Goal: Task Accomplishment & Management: Manage account settings

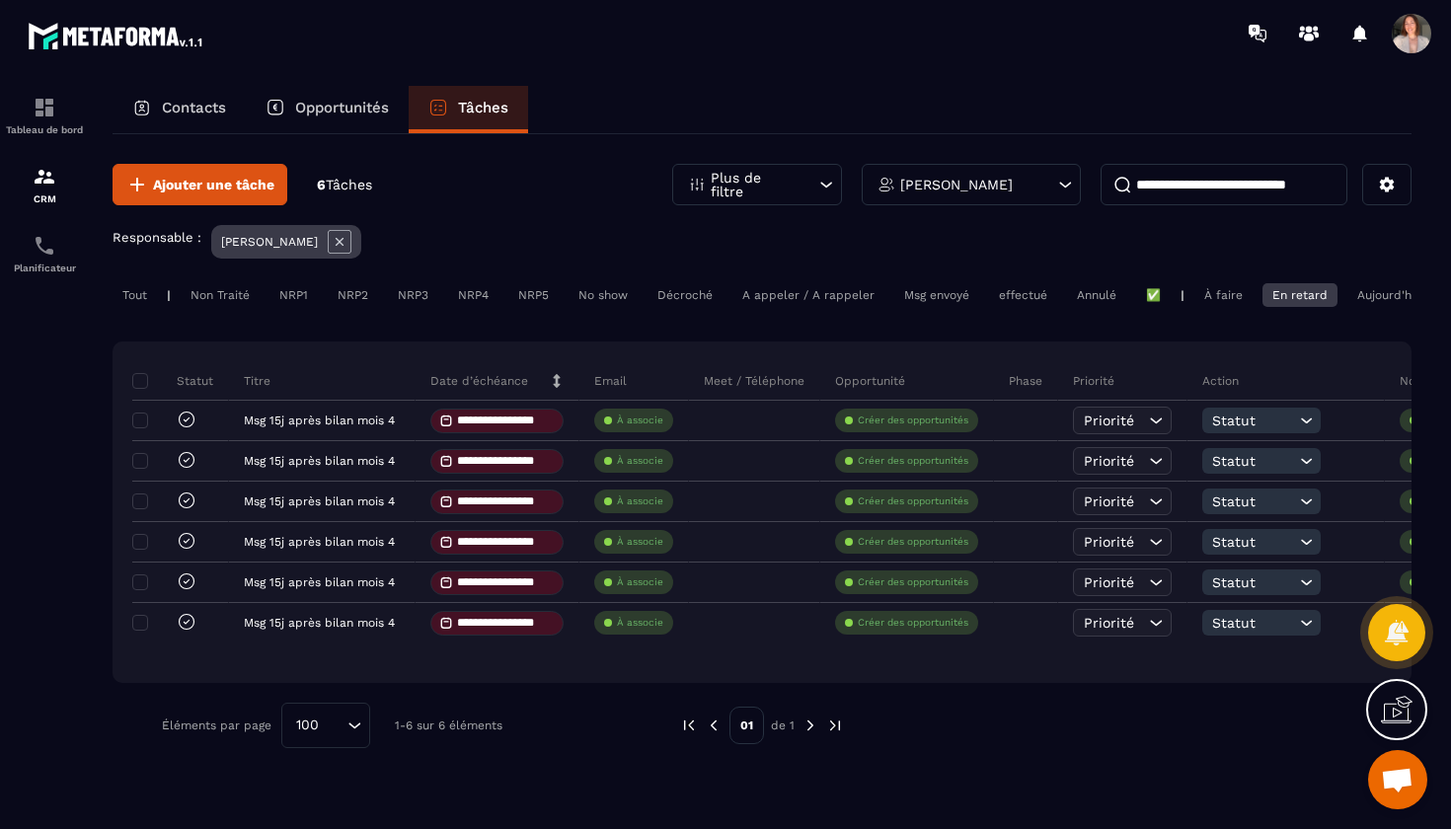
scroll to position [84, 0]
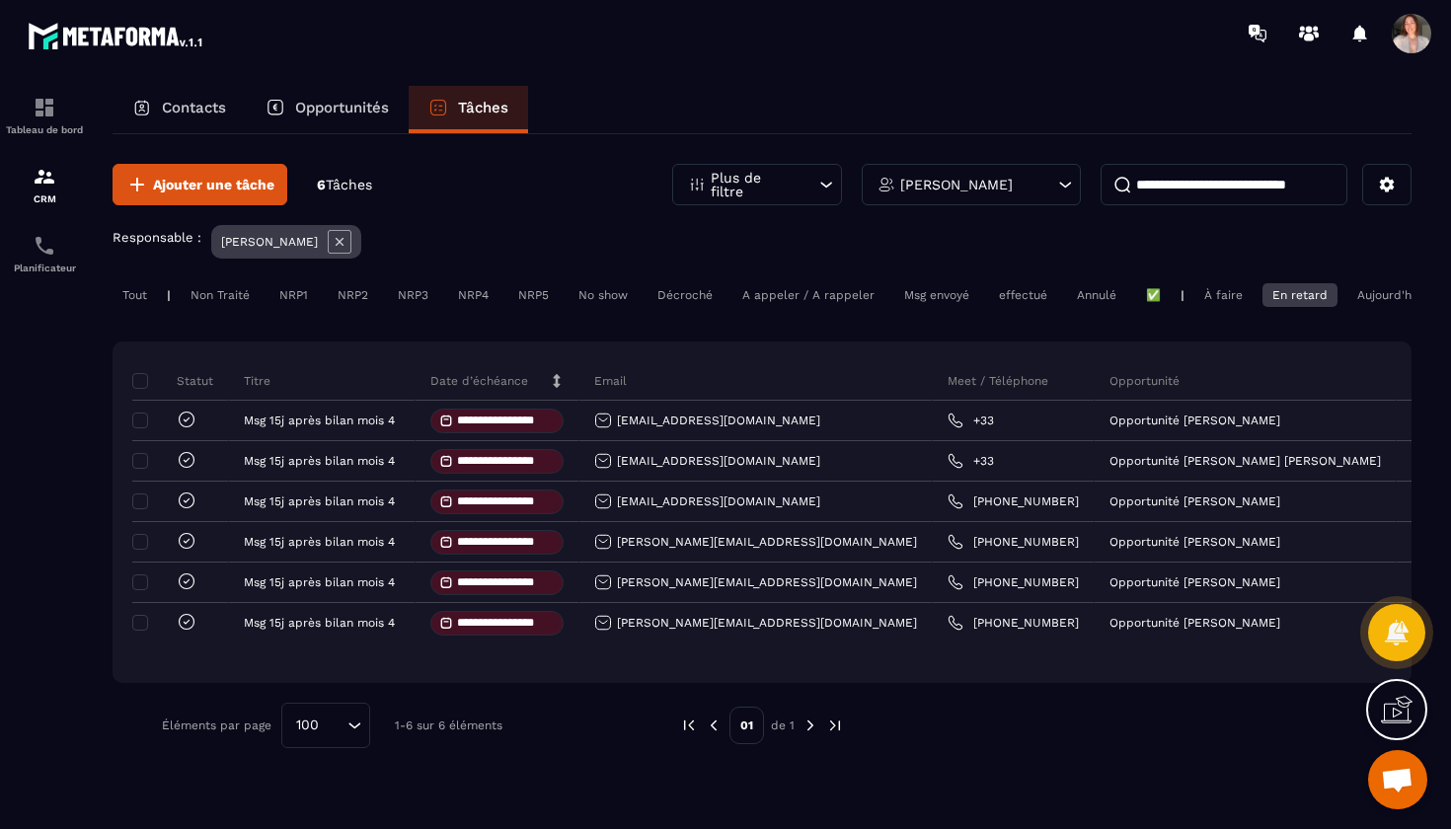
click at [1288, 299] on div "En retard" at bounding box center [1299, 295] width 75 height 24
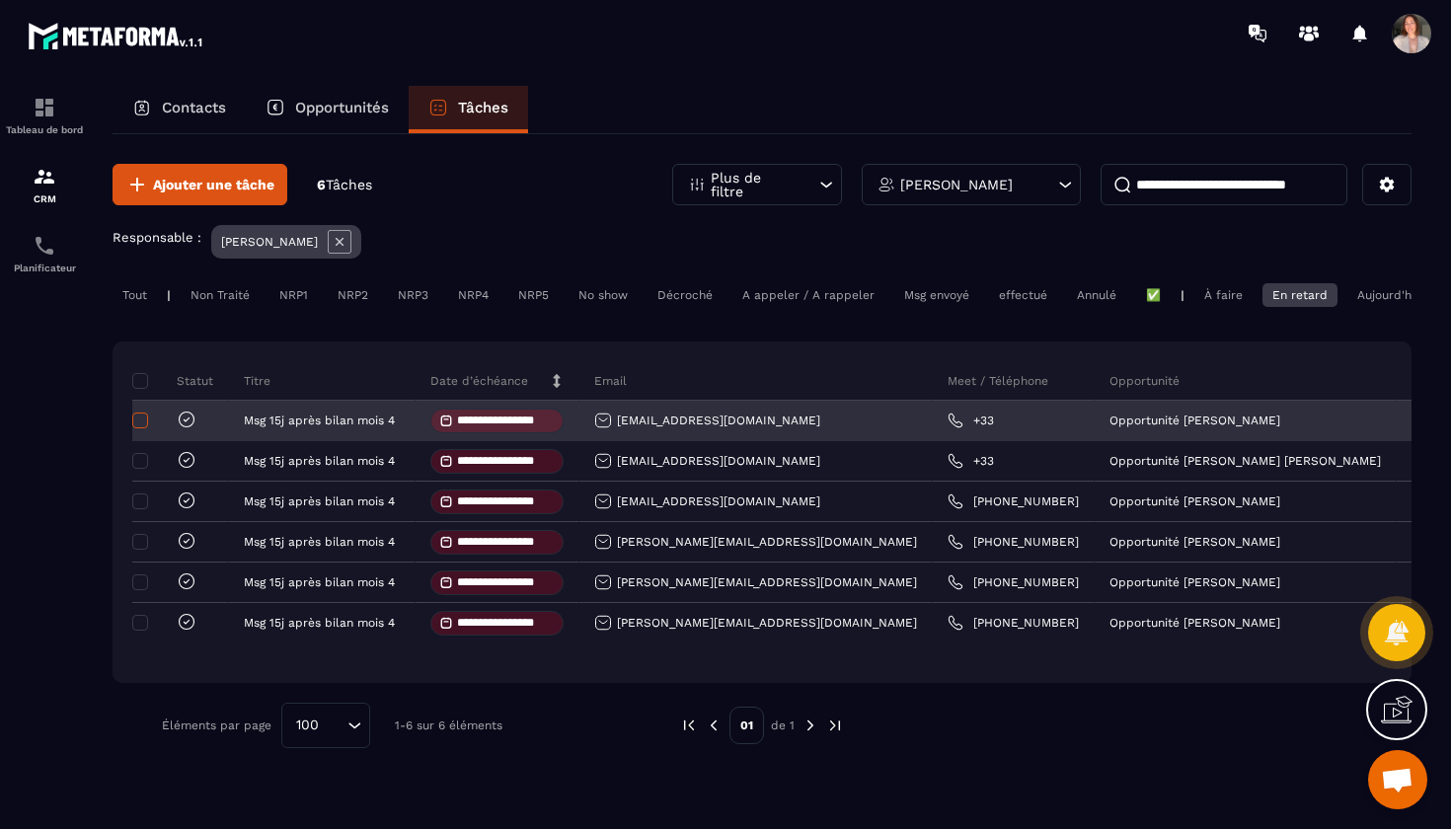
click at [138, 425] on span at bounding box center [140, 420] width 16 height 16
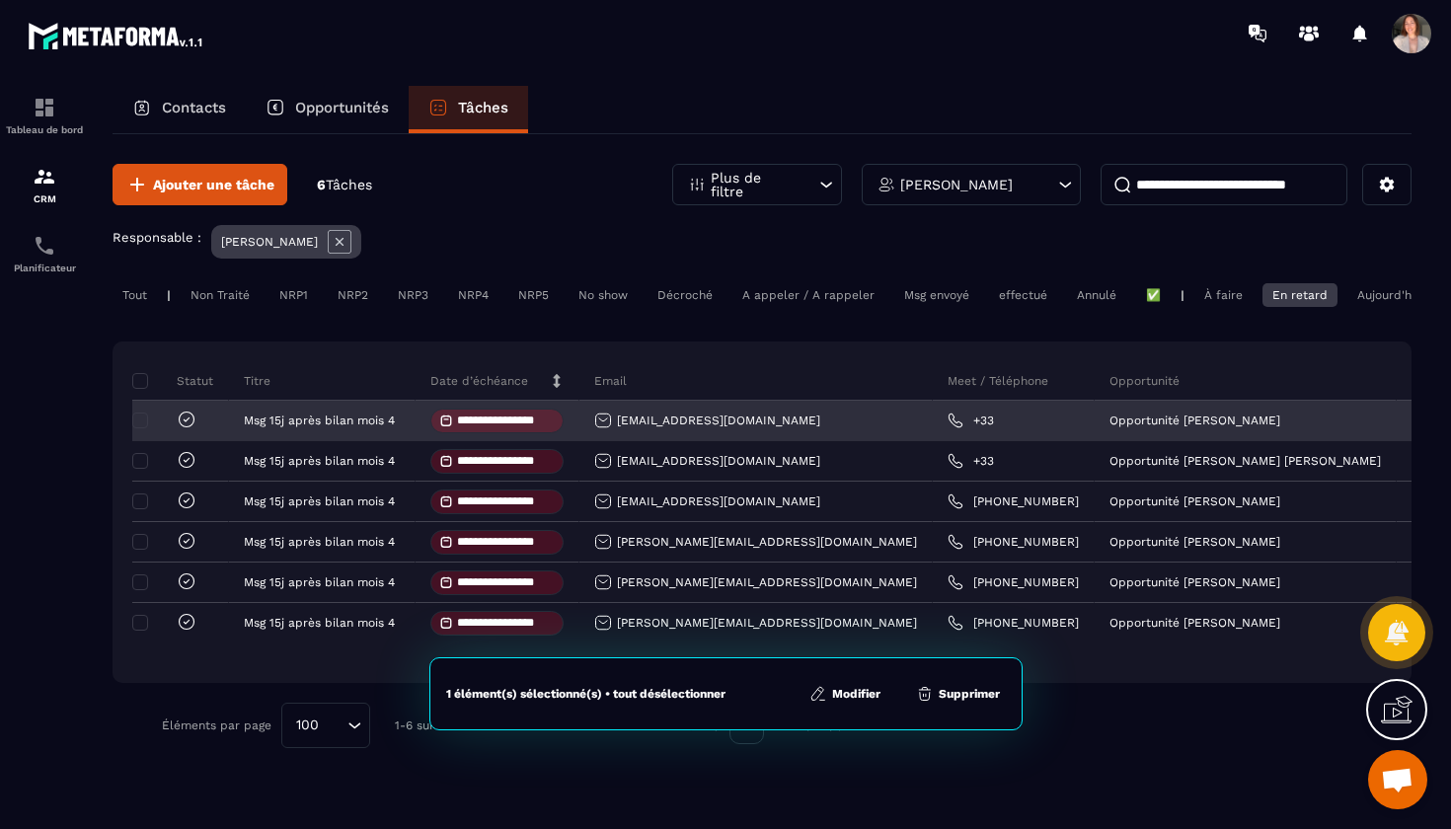
click at [187, 421] on icon at bounding box center [187, 419] width 6 height 4
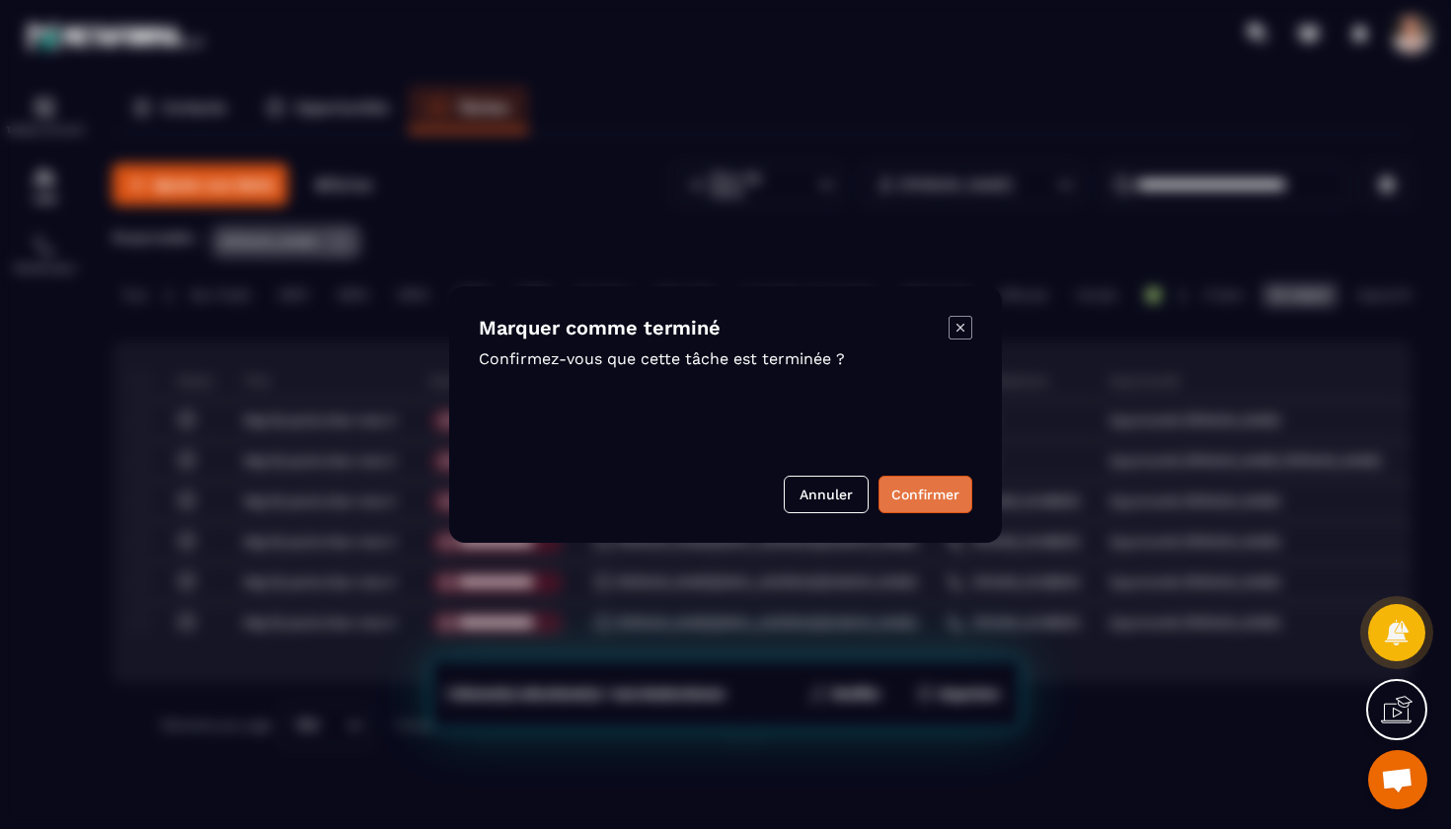
click at [928, 498] on button "Confirmer" at bounding box center [925, 494] width 94 height 37
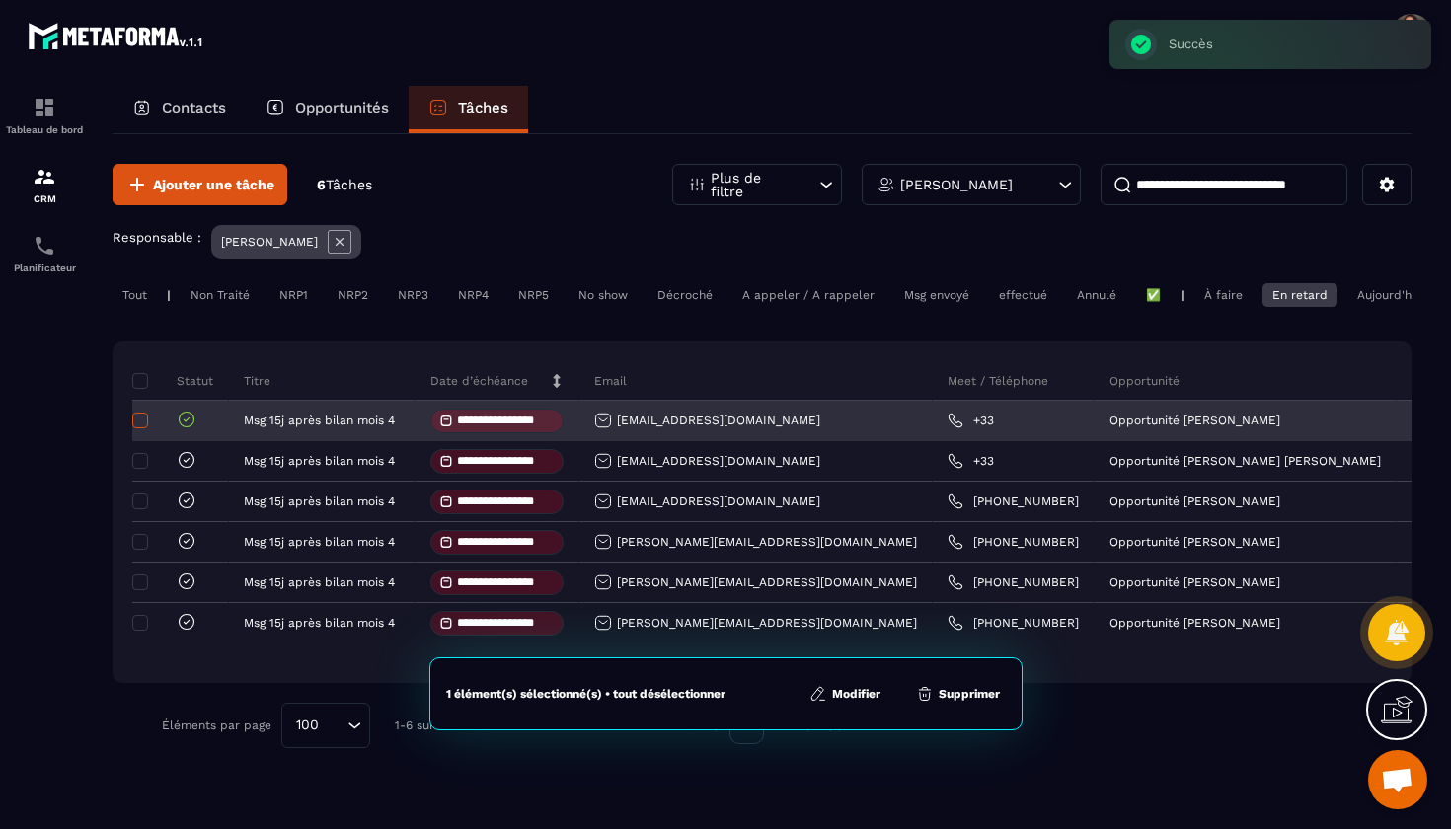
click at [142, 421] on span at bounding box center [140, 420] width 16 height 16
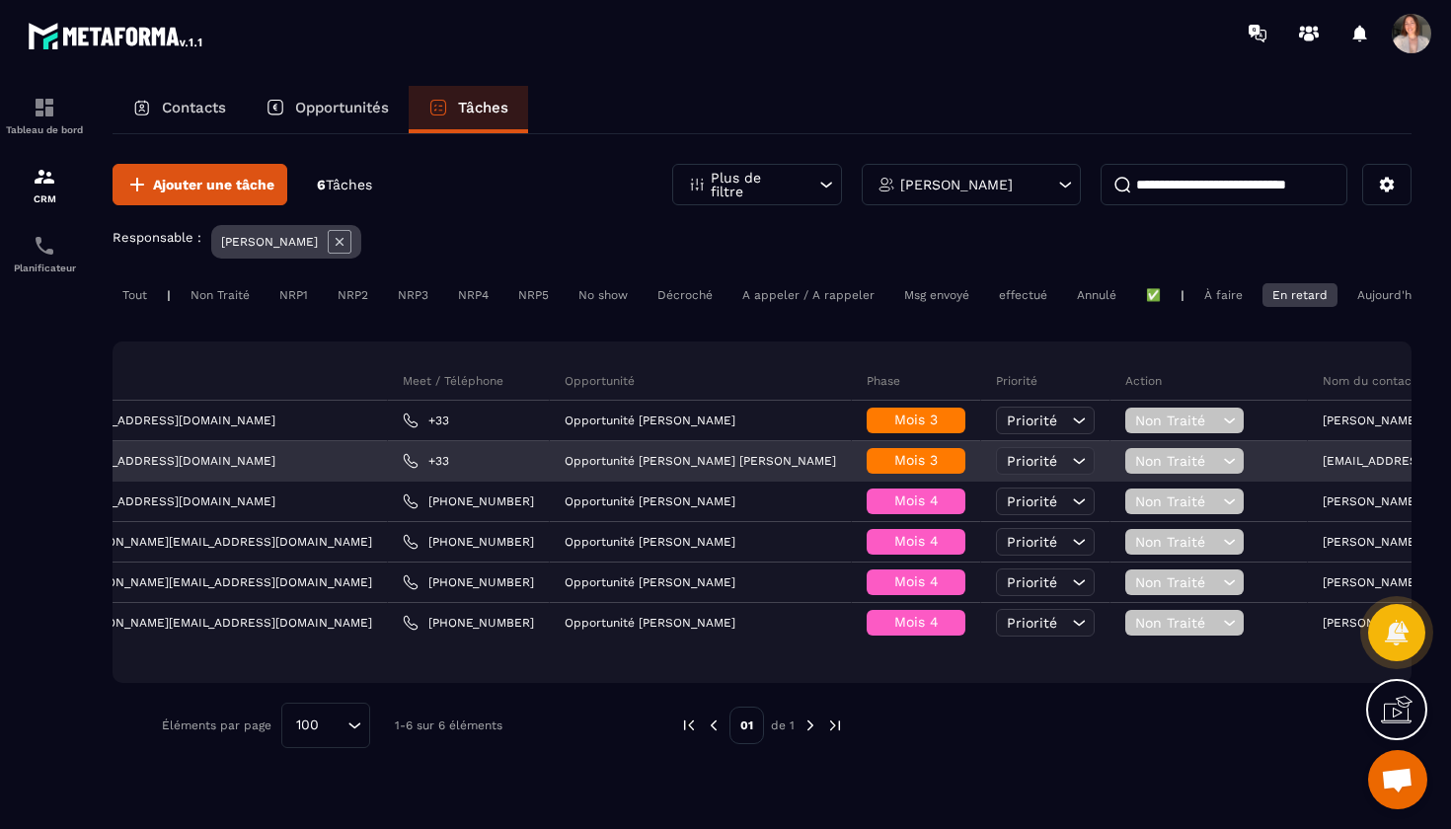
scroll to position [0, 550]
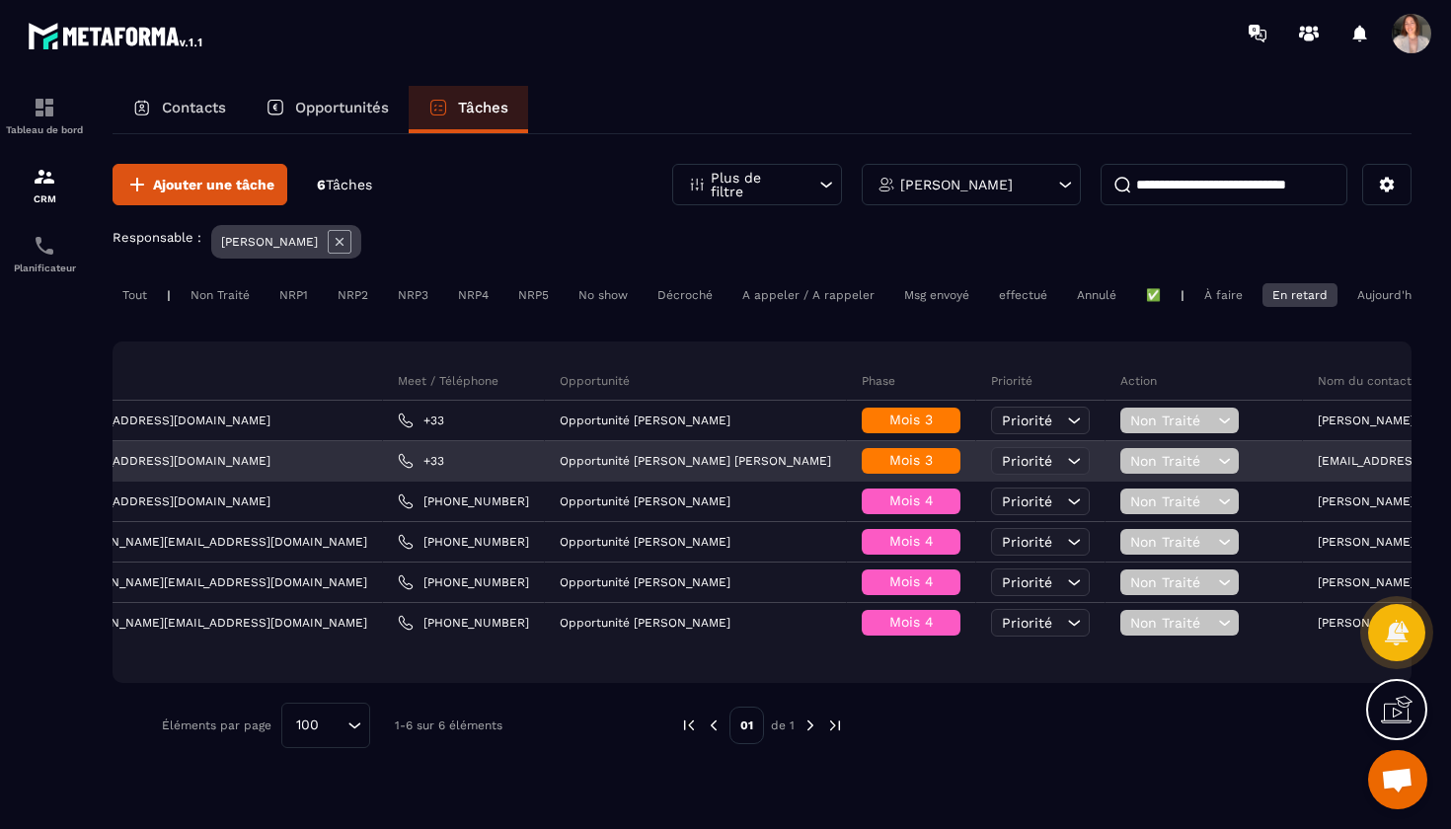
click at [1130, 467] on span "Non Traité" at bounding box center [1171, 461] width 83 height 16
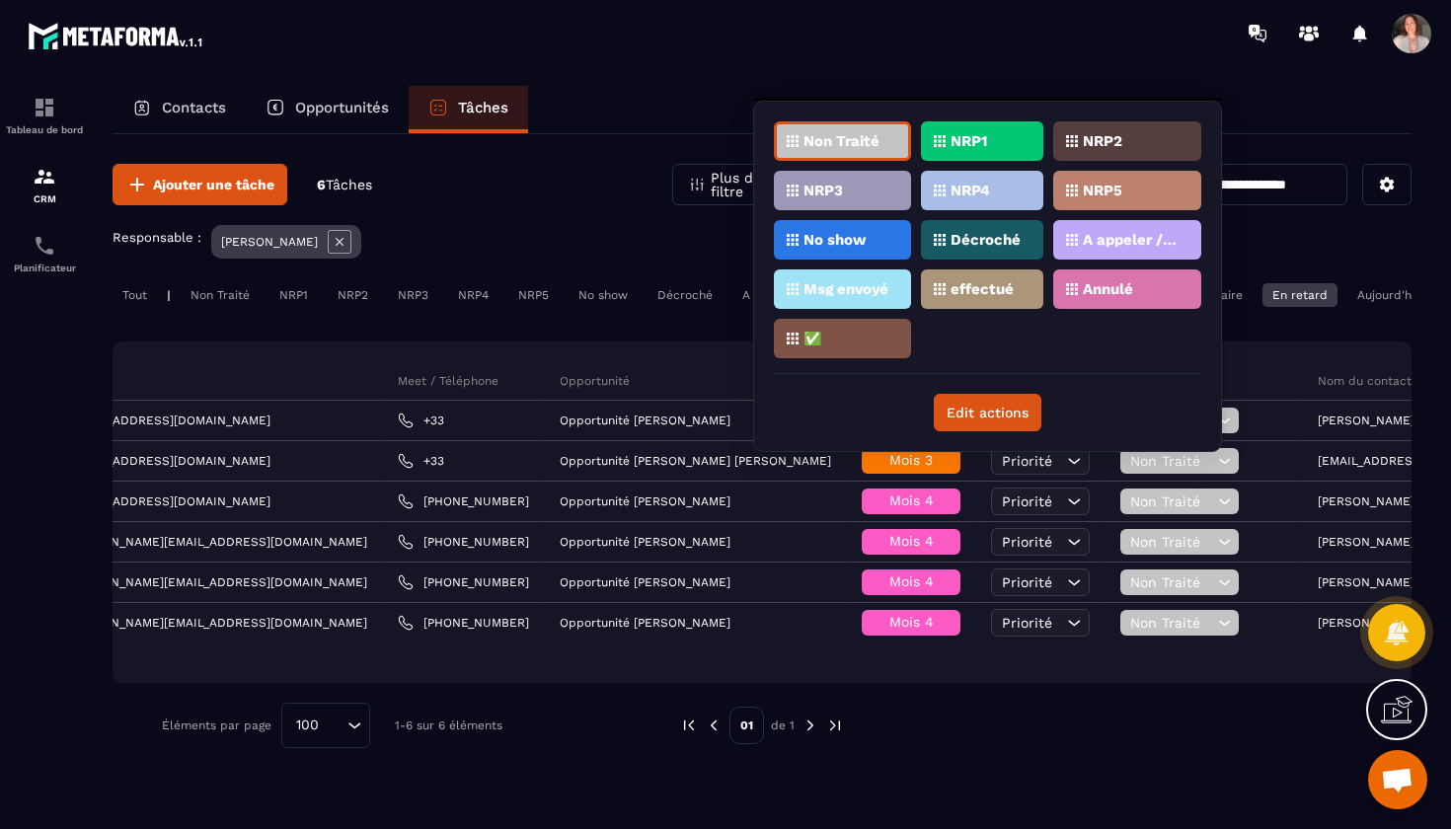
click at [1085, 350] on div "Non Traité NRP1 NRP2 NRP3 NRP4 NRP5 No show Décroché A appeler / A rappeler Msg…" at bounding box center [987, 247] width 427 height 253
click at [1086, 726] on div at bounding box center [1117, 725] width 488 height 45
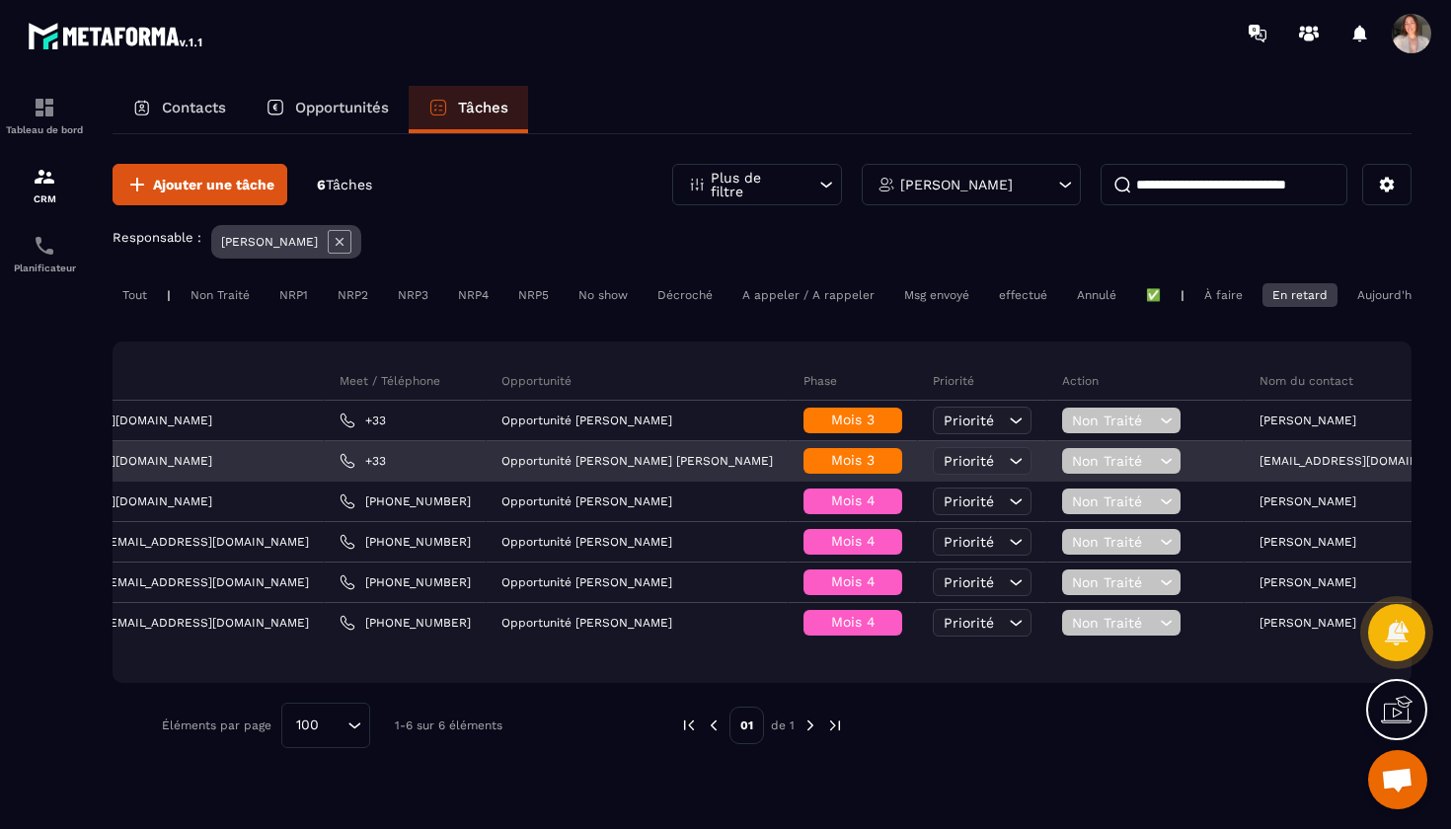
scroll to position [0, 594]
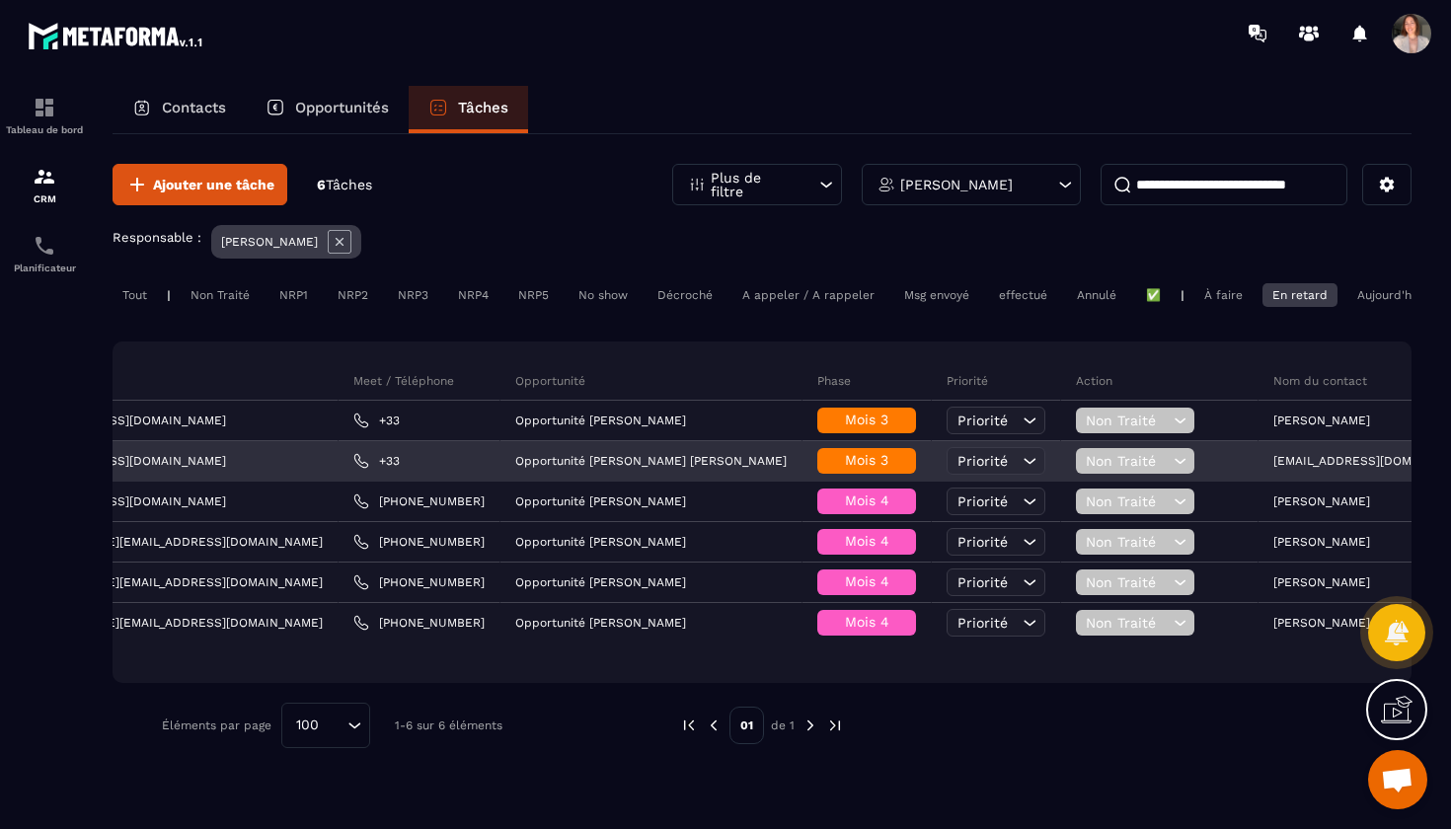
click at [1170, 463] on icon at bounding box center [1179, 461] width 19 height 20
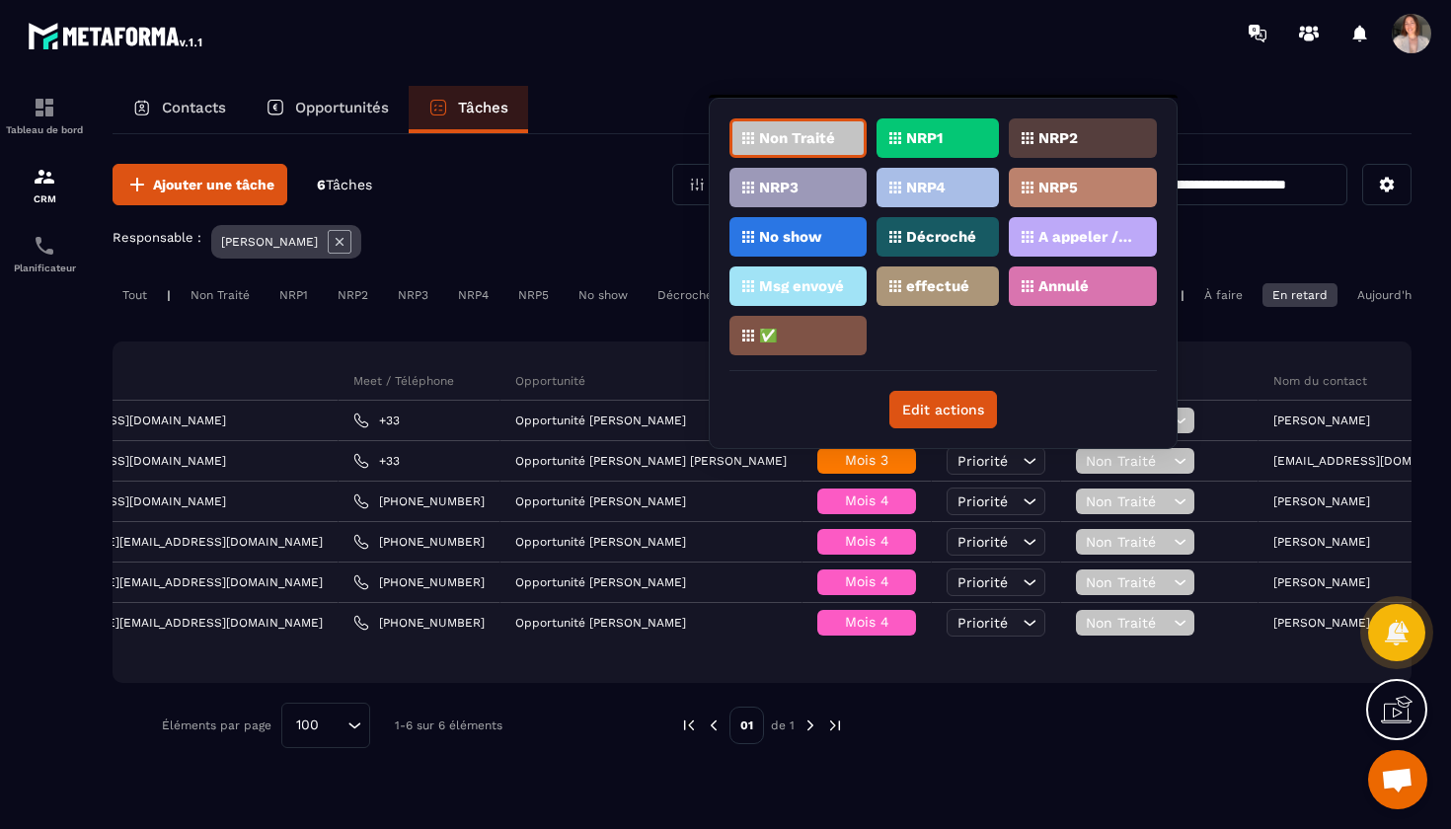
click at [1008, 228] on div "Décroché" at bounding box center [1082, 236] width 148 height 39
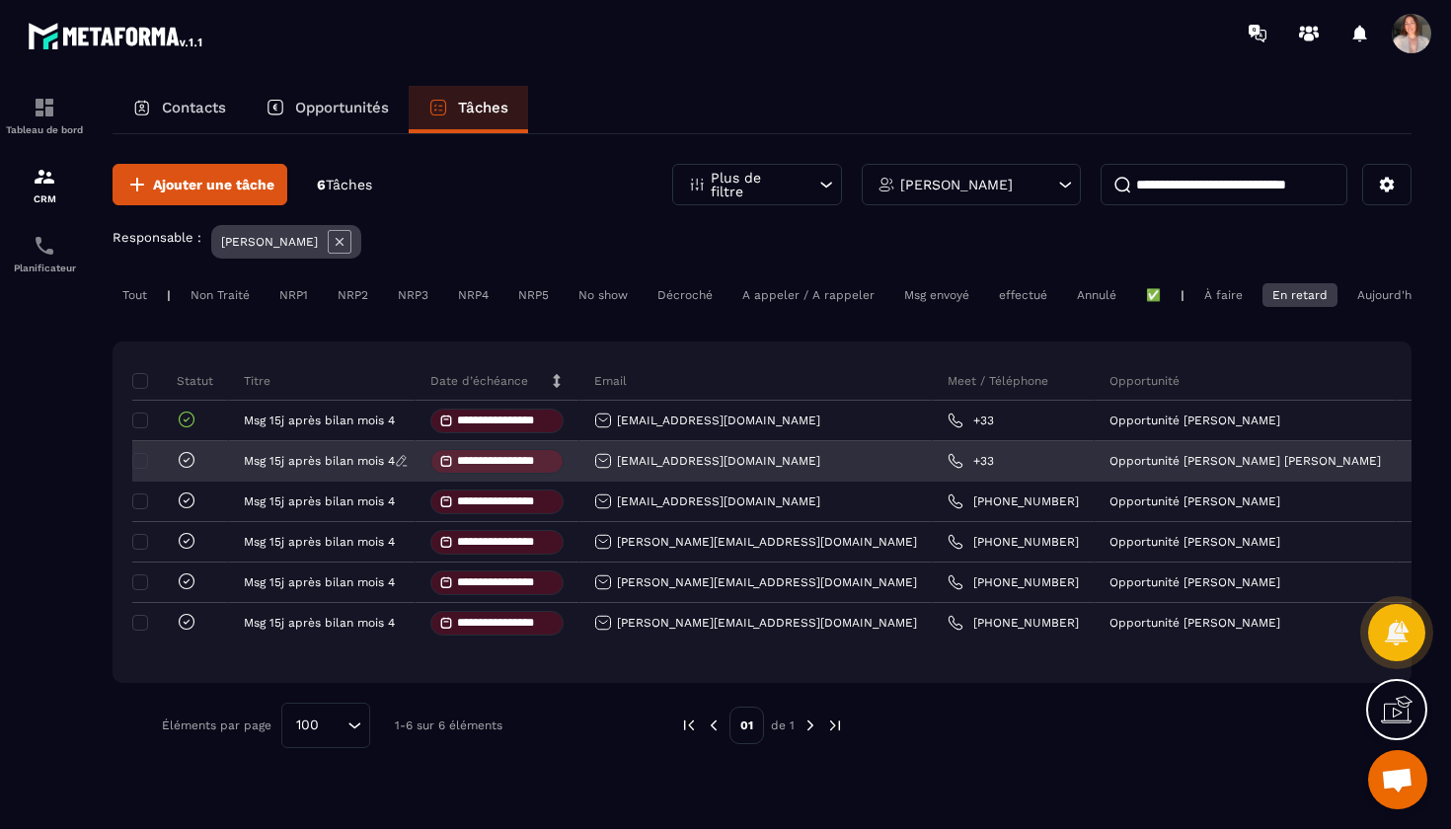
scroll to position [0, 0]
click at [193, 462] on icon at bounding box center [187, 459] width 15 height 15
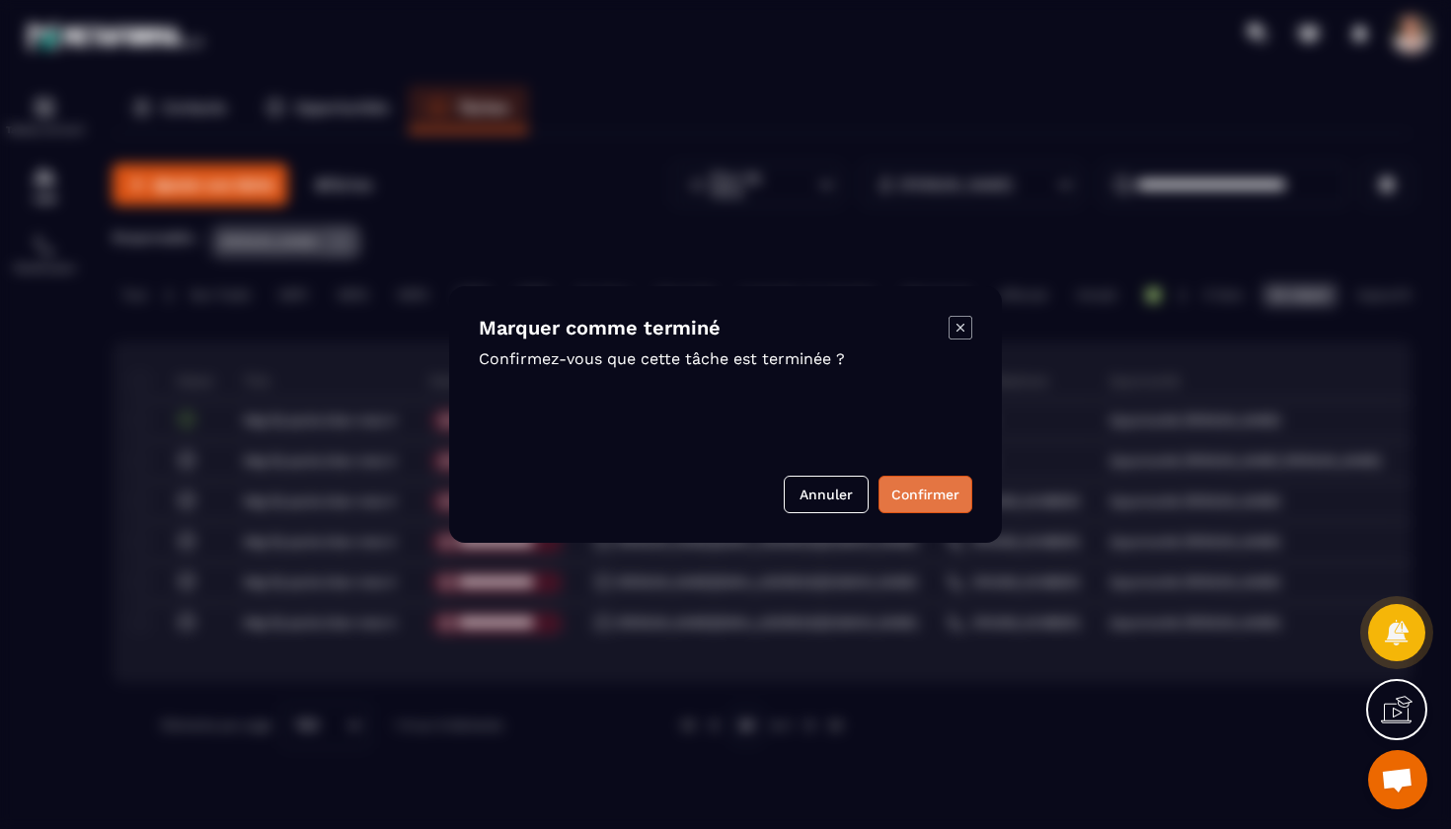
click at [905, 503] on button "Confirmer" at bounding box center [925, 494] width 94 height 37
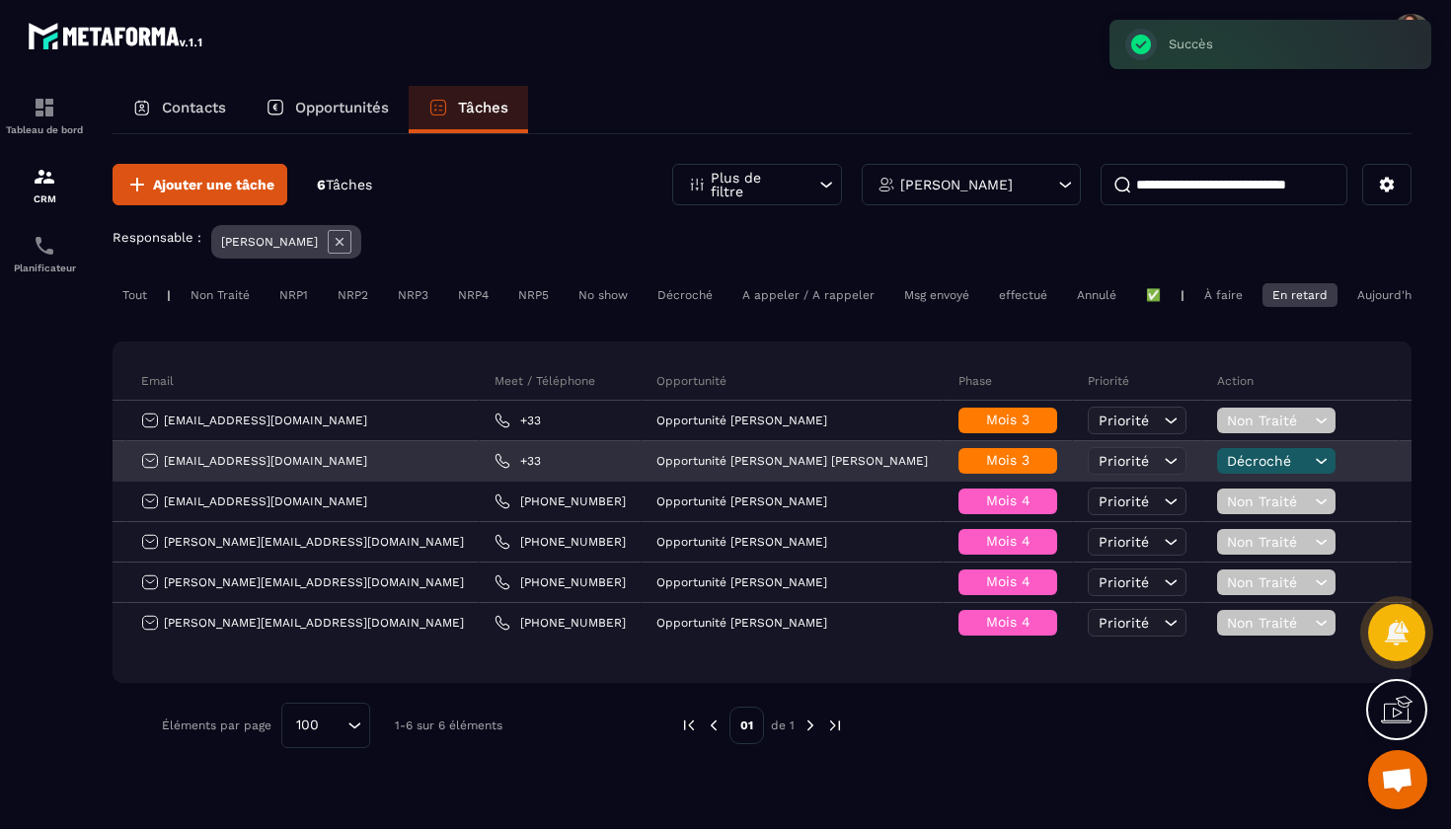
scroll to position [0, 459]
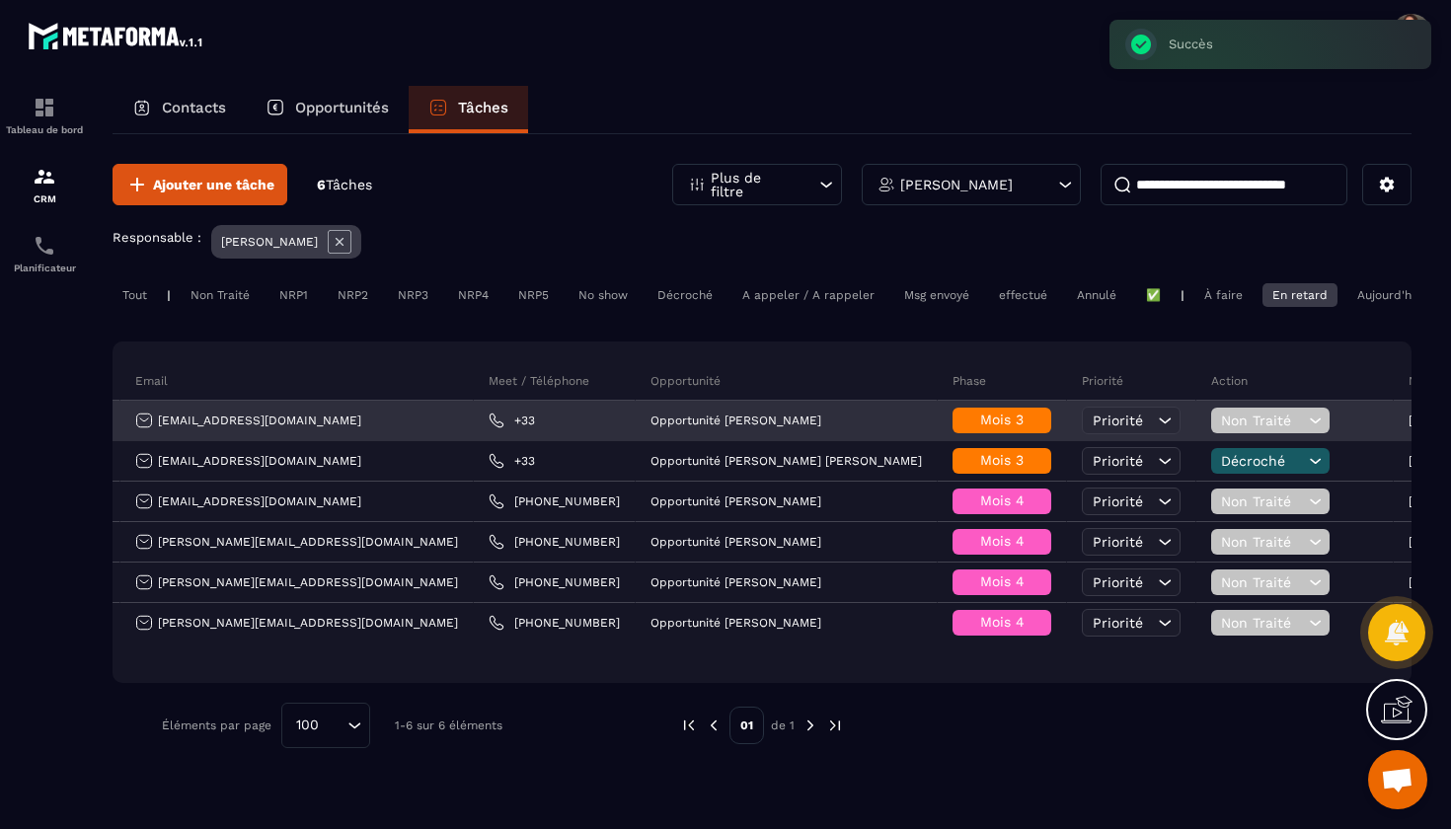
click at [1221, 425] on span "Non Traité" at bounding box center [1262, 420] width 83 height 16
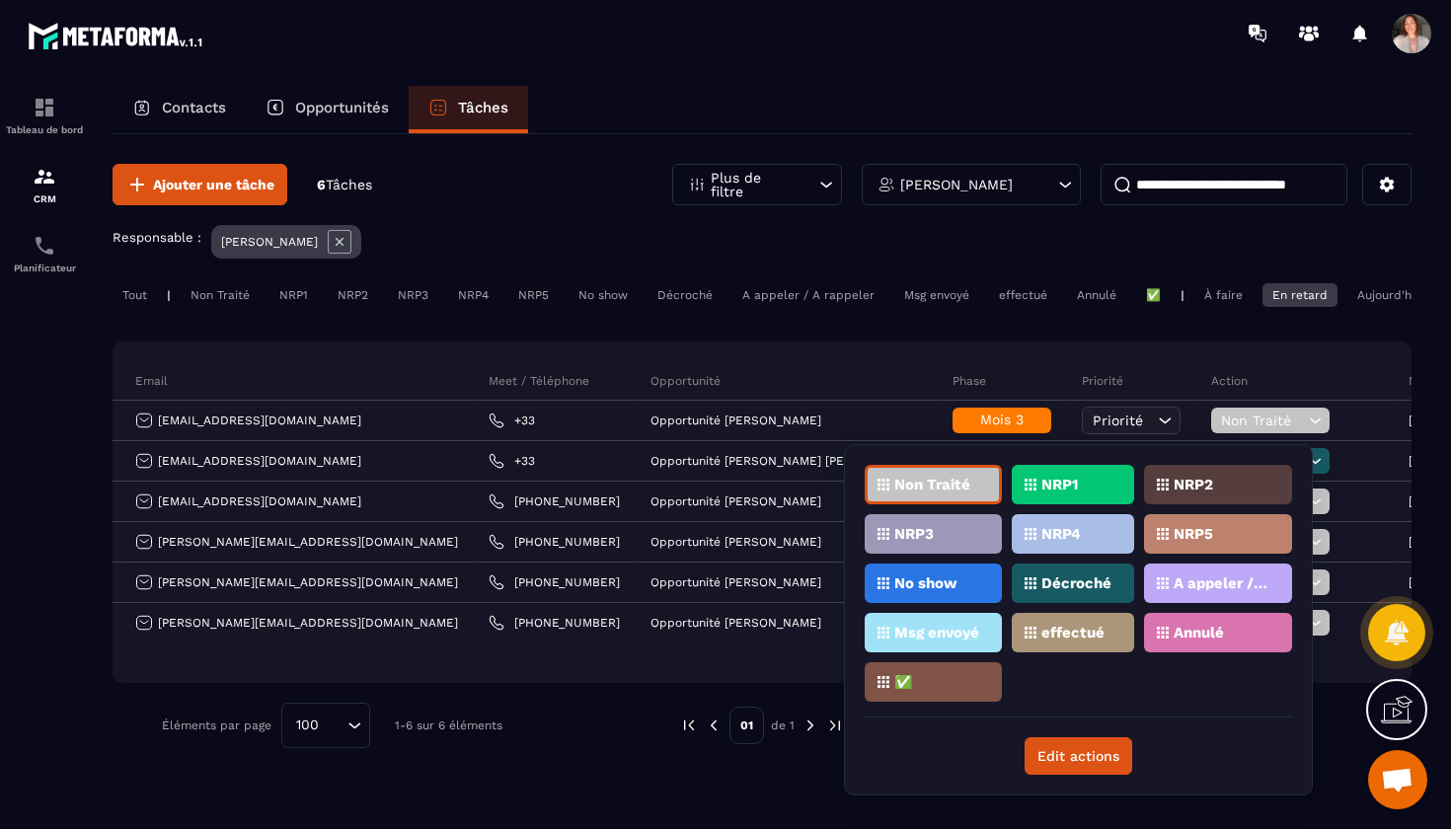
click at [1088, 364] on div "**********" at bounding box center [761, 511] width 1299 height 341
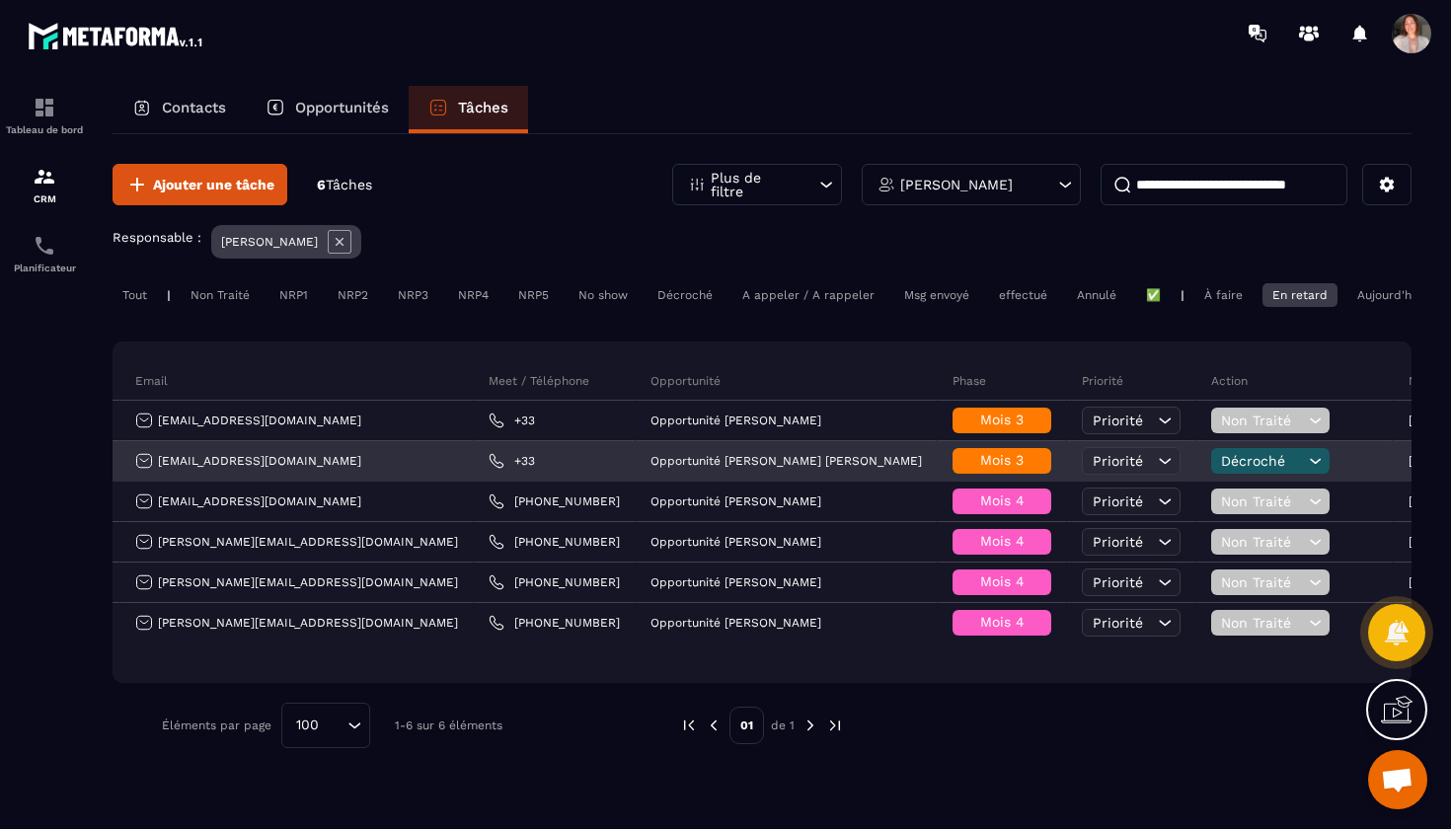
click at [1221, 465] on span "Décroché" at bounding box center [1262, 461] width 83 height 16
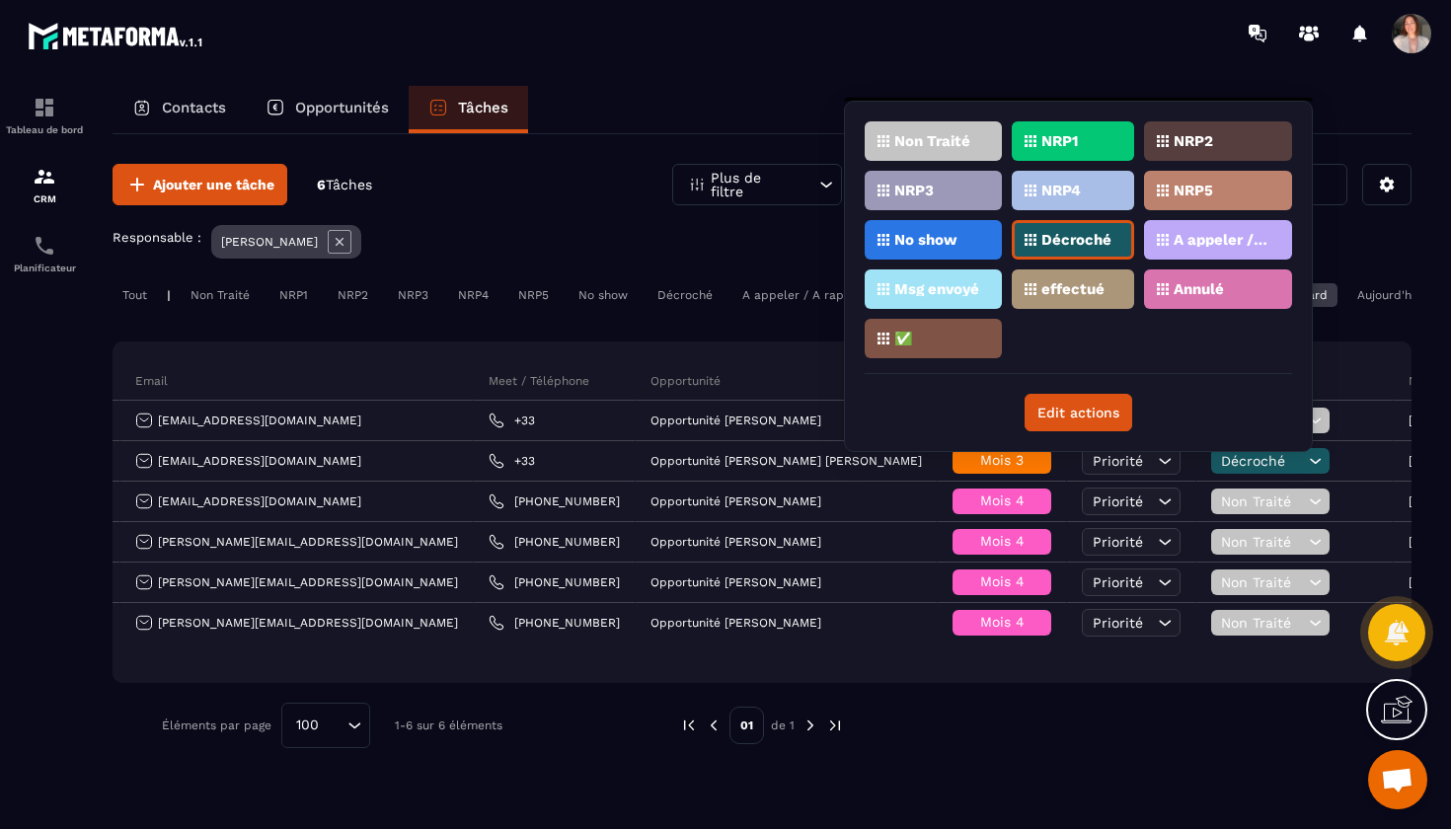
click at [1011, 140] on div "Non Traité" at bounding box center [1072, 140] width 122 height 39
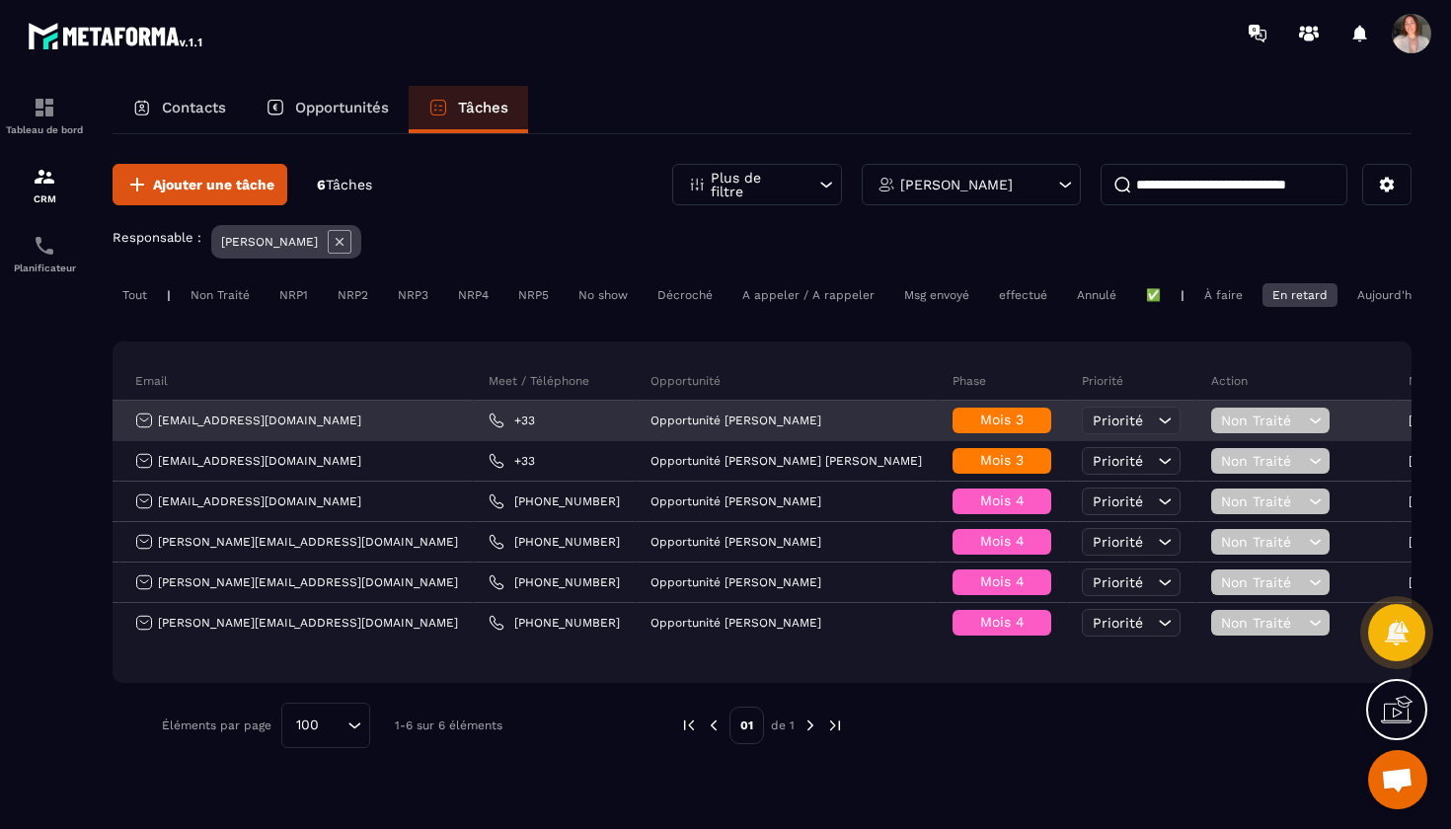
click at [1221, 418] on span "Non Traité" at bounding box center [1262, 420] width 83 height 16
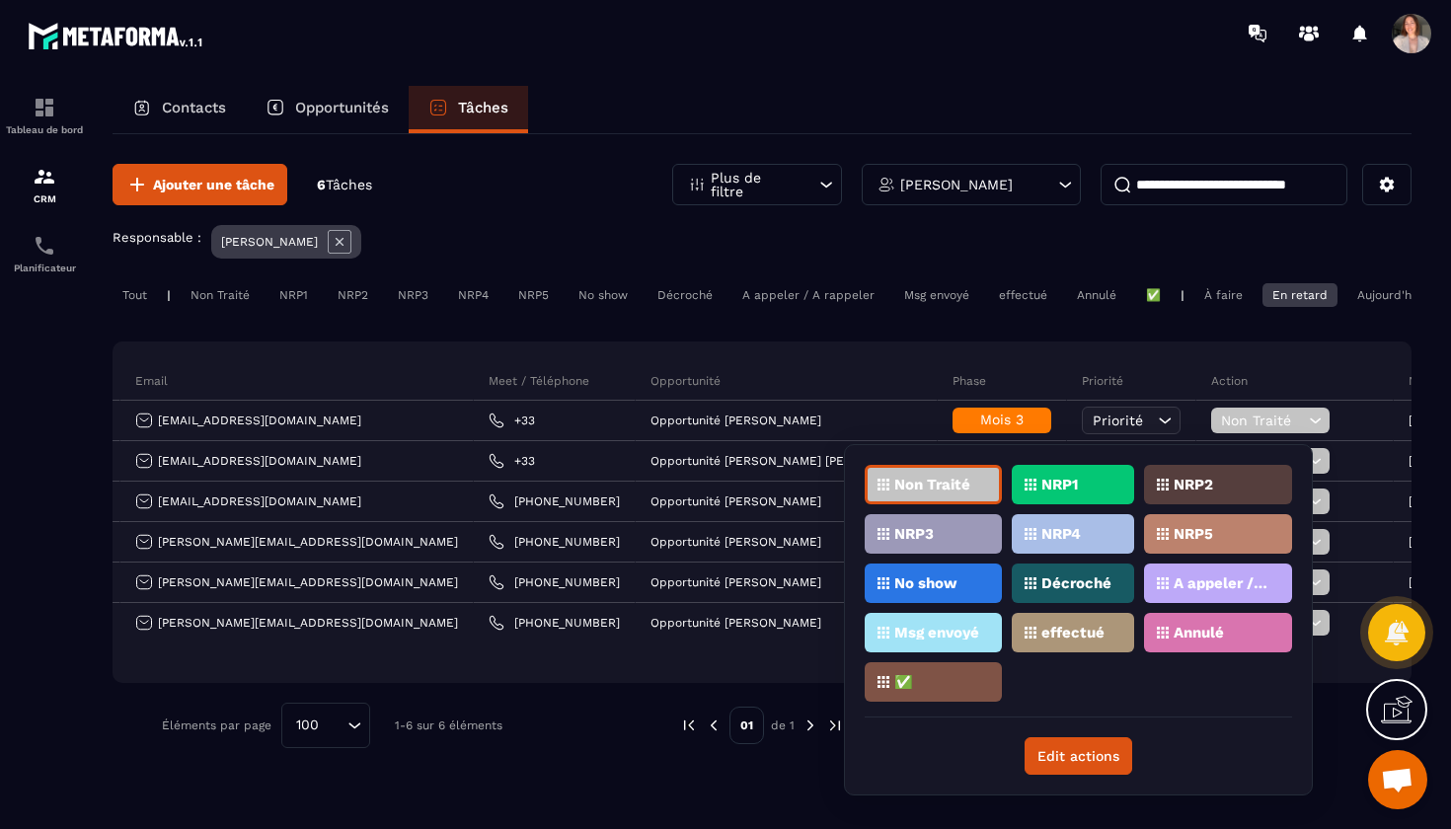
click at [1144, 590] on div "Décroché" at bounding box center [1218, 582] width 148 height 39
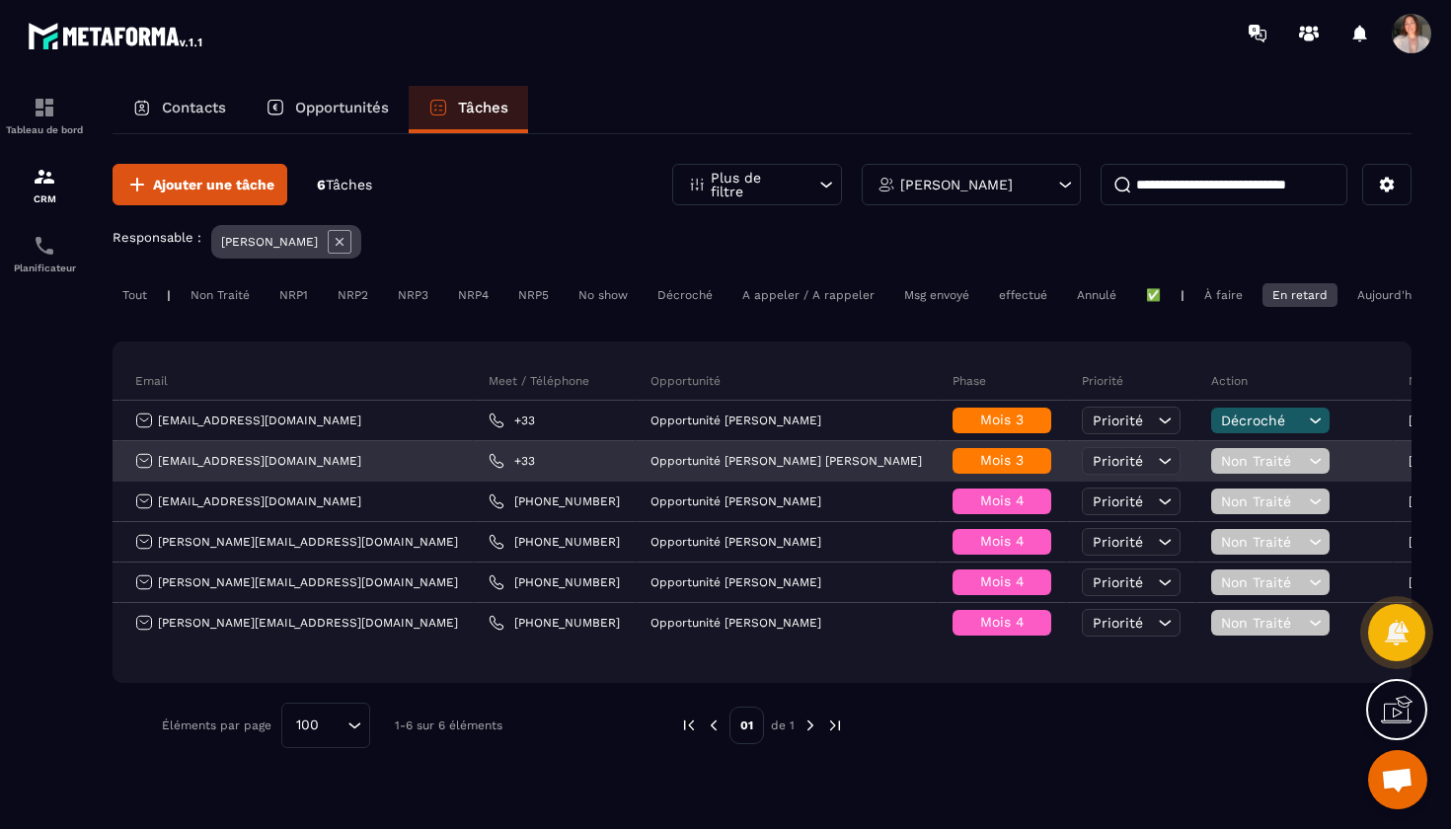
click at [1221, 468] on span "Non Traité" at bounding box center [1262, 461] width 83 height 16
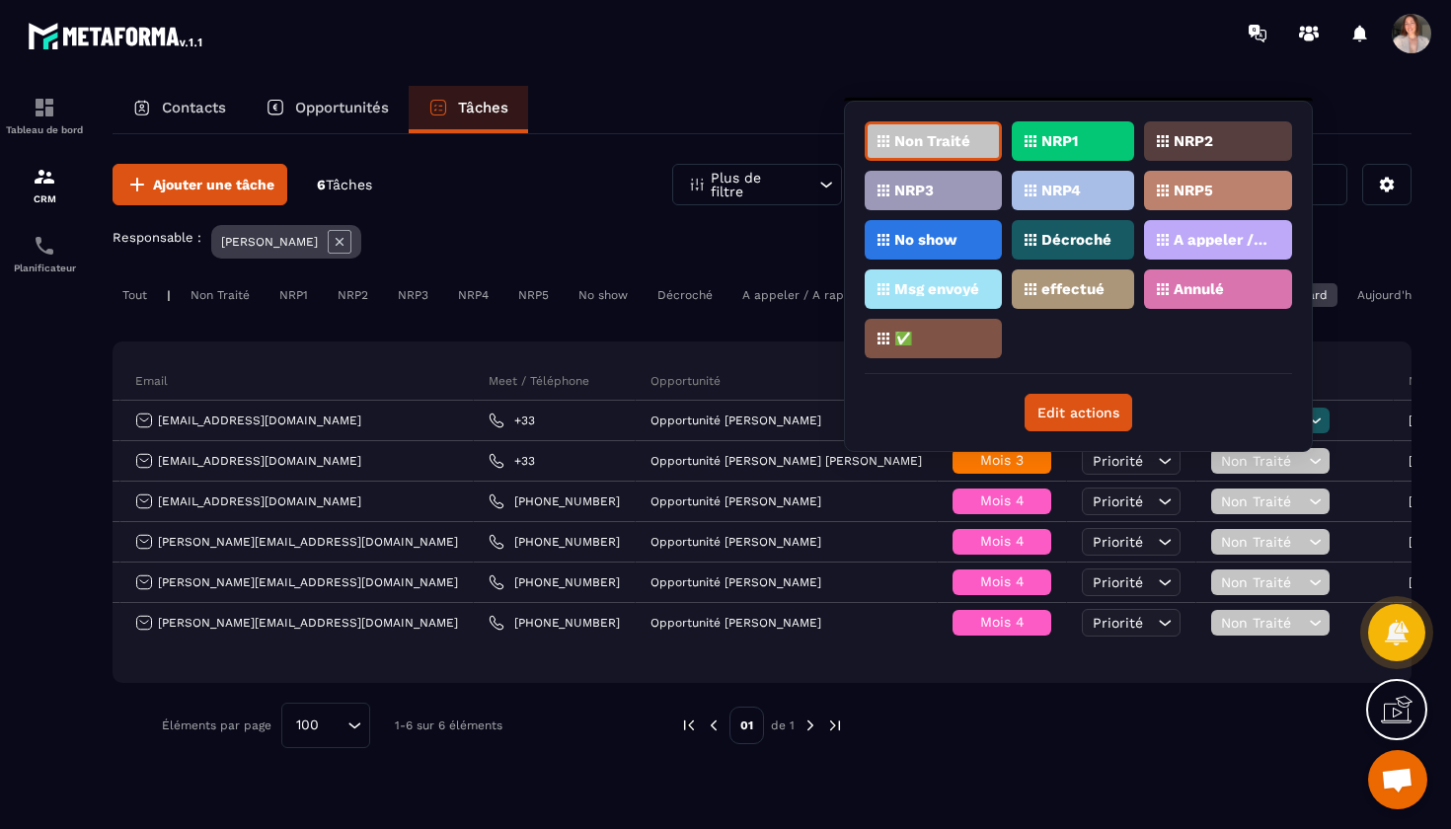
click at [1011, 291] on div "Msg envoyé" at bounding box center [1072, 288] width 122 height 39
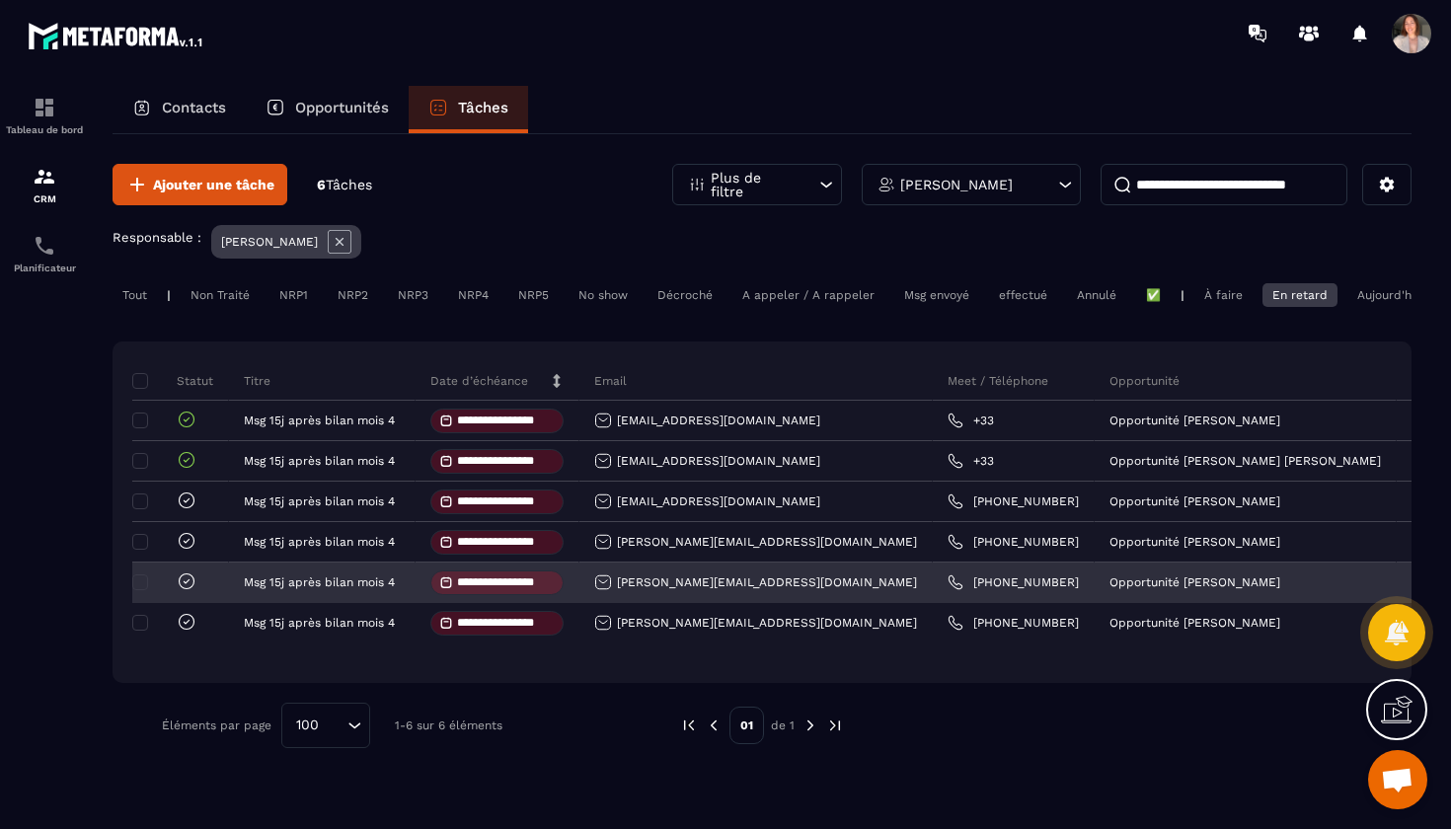
scroll to position [0, 0]
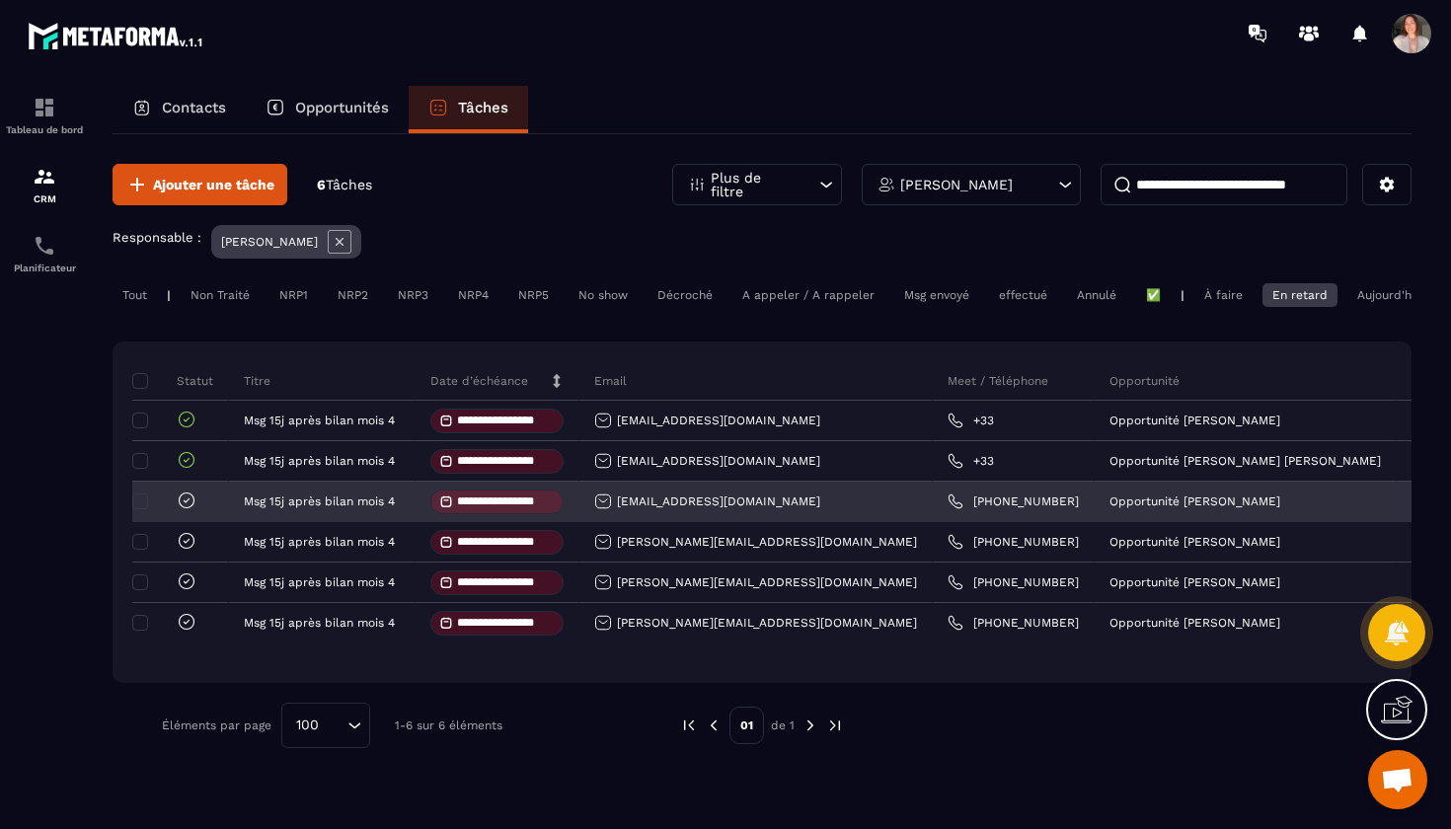
click at [476, 505] on input "**********" at bounding box center [505, 501] width 97 height 13
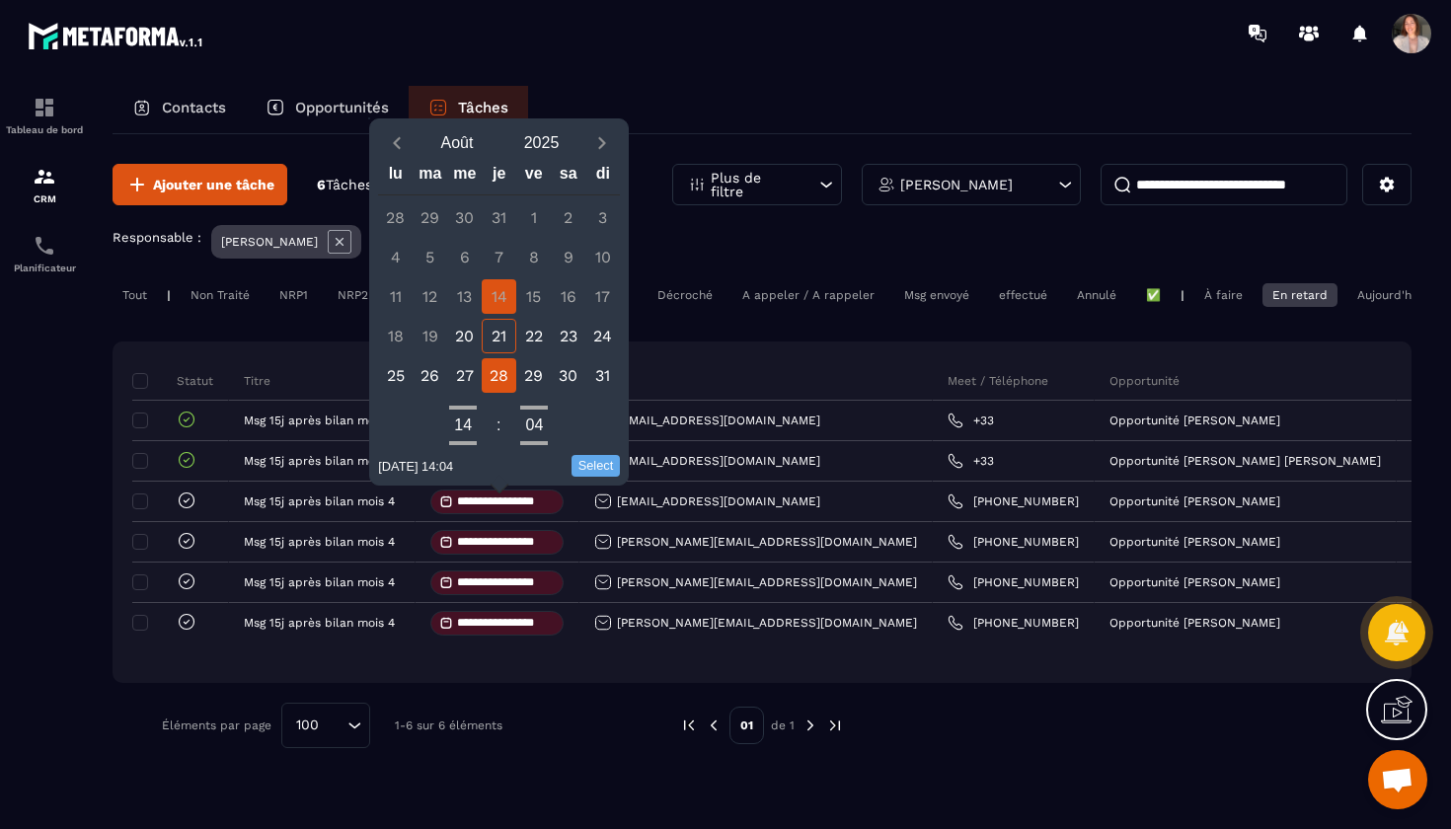
click at [512, 376] on div "28" at bounding box center [499, 375] width 35 height 35
click at [600, 463] on button "Select" at bounding box center [595, 466] width 49 height 22
type input "**********"
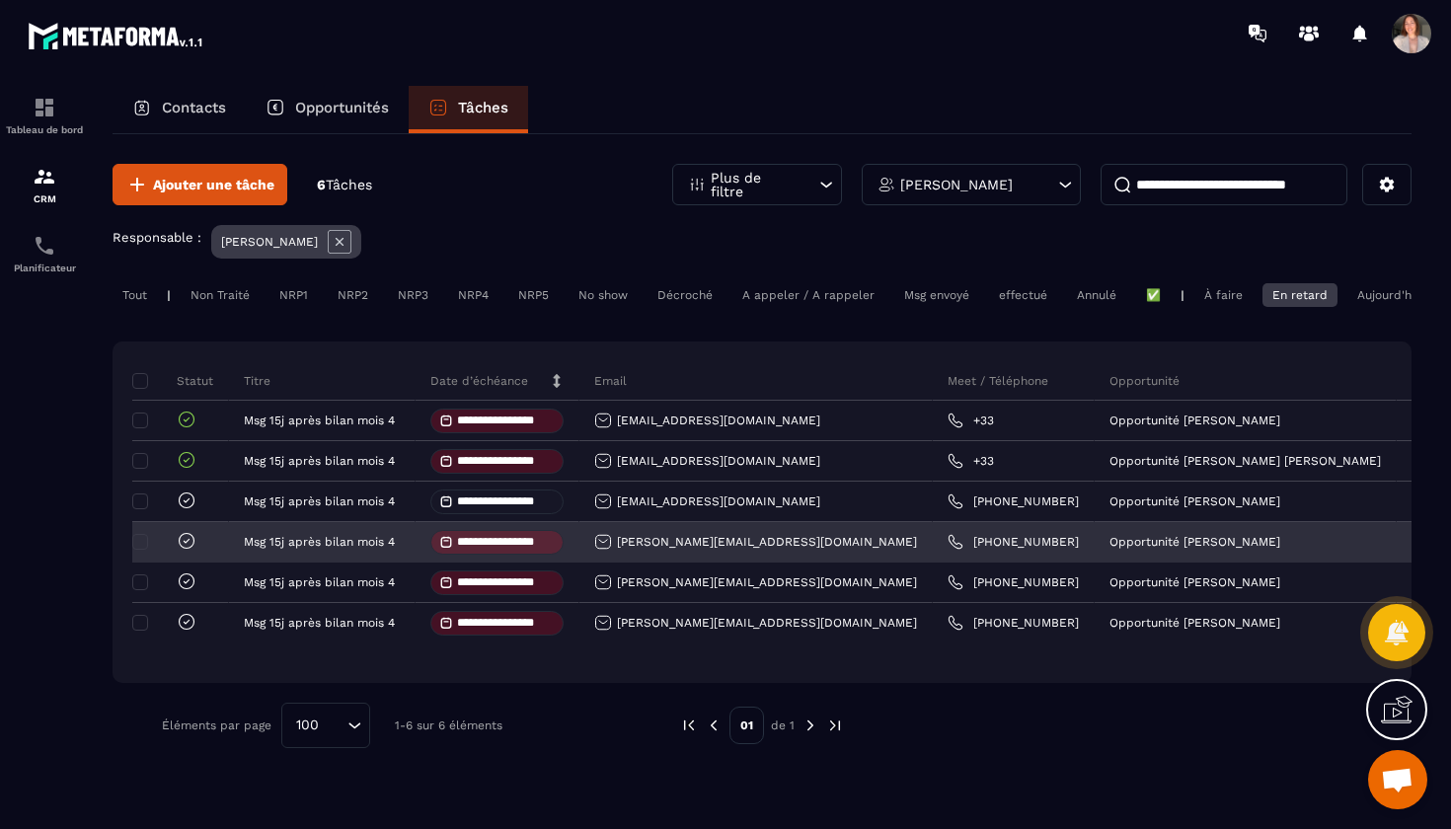
click at [529, 548] on input "**********" at bounding box center [505, 542] width 97 height 13
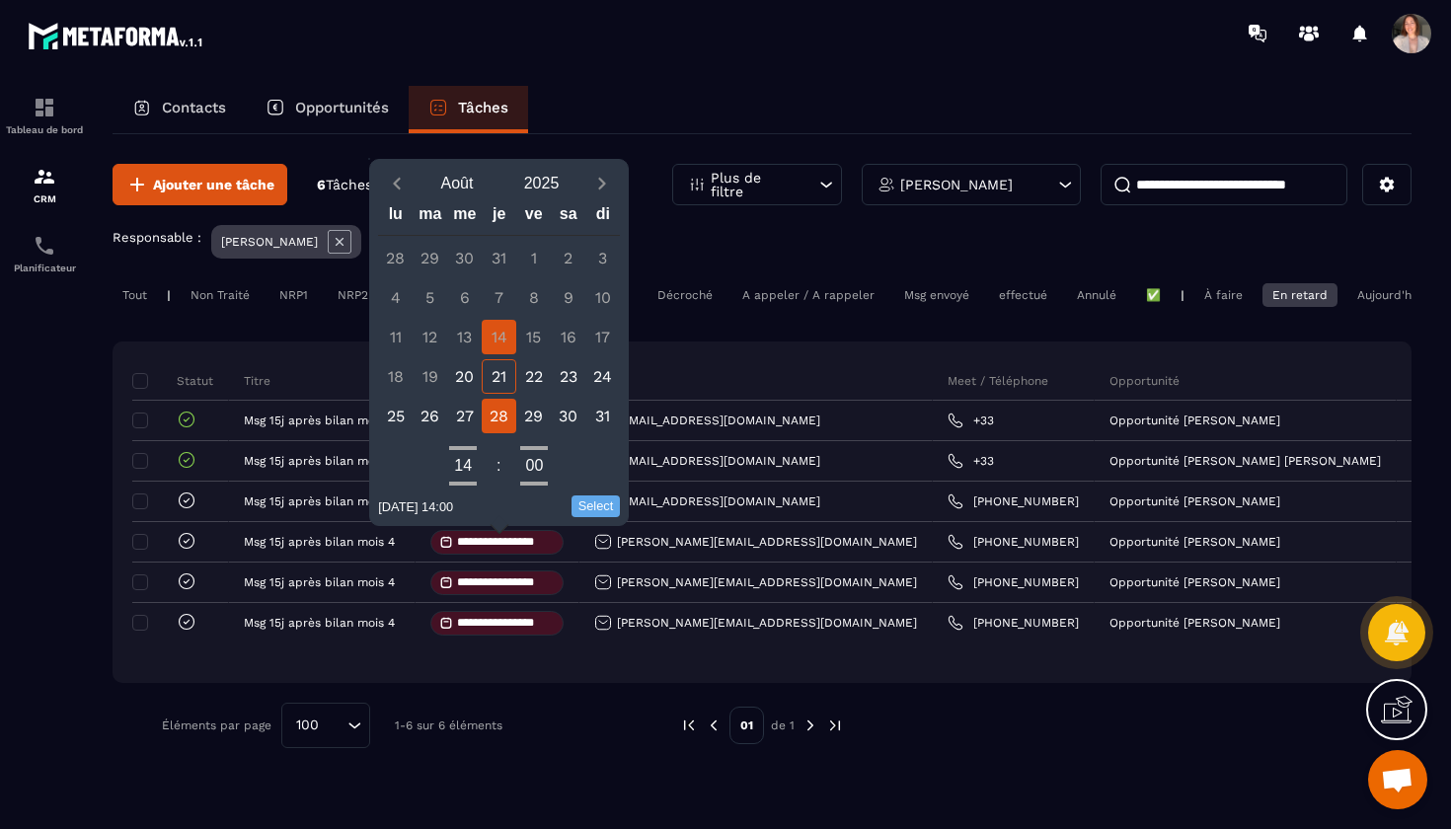
click at [499, 411] on div "28" at bounding box center [499, 416] width 35 height 35
click at [589, 501] on button "Select" at bounding box center [595, 506] width 49 height 22
type input "**********"
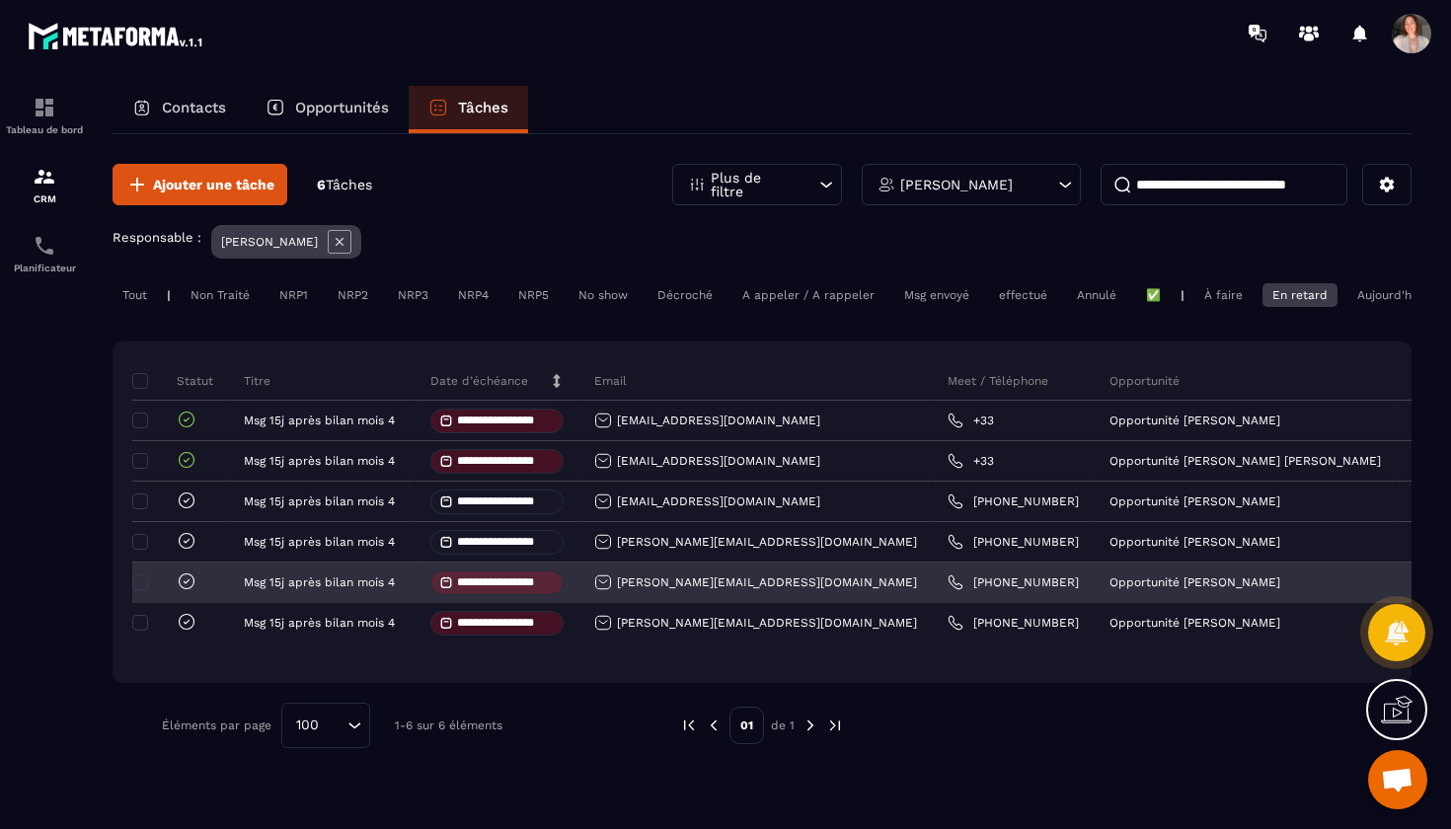
click at [523, 589] on input "**********" at bounding box center [505, 582] width 97 height 13
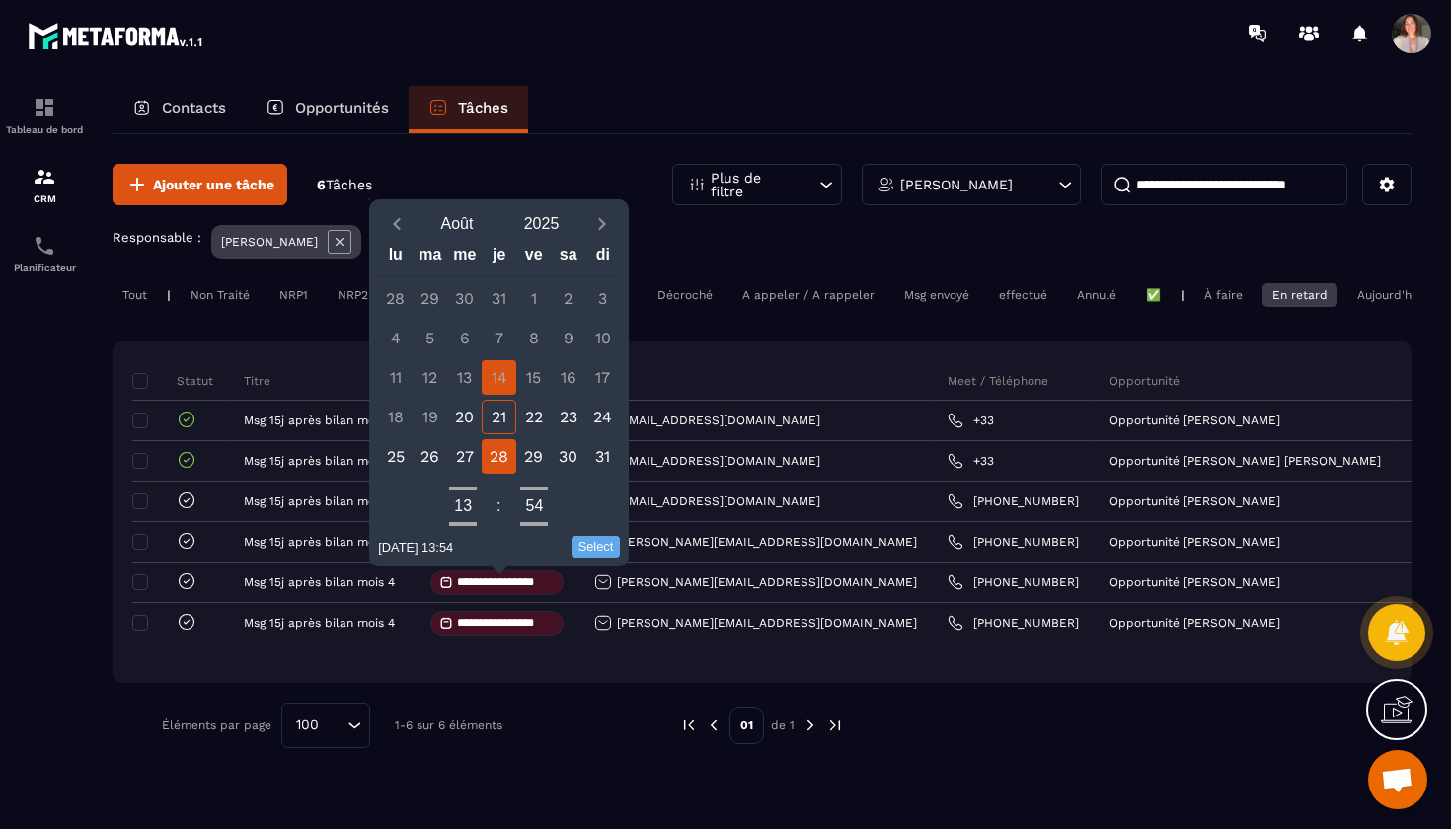
click at [507, 456] on div "28" at bounding box center [499, 456] width 35 height 35
click at [579, 546] on button "Select" at bounding box center [595, 547] width 49 height 22
type input "**********"
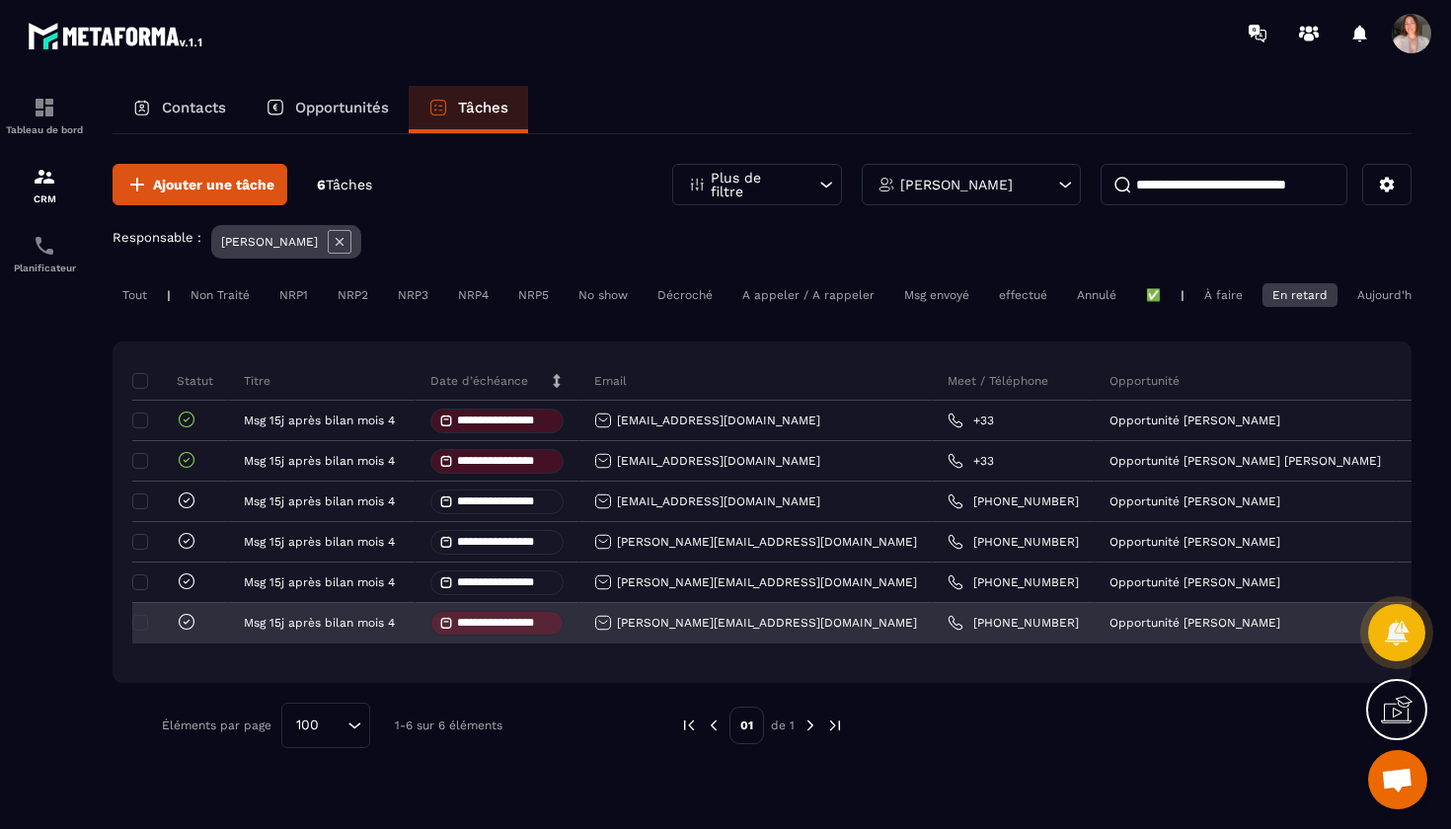
click at [492, 620] on div "**********" at bounding box center [496, 623] width 133 height 25
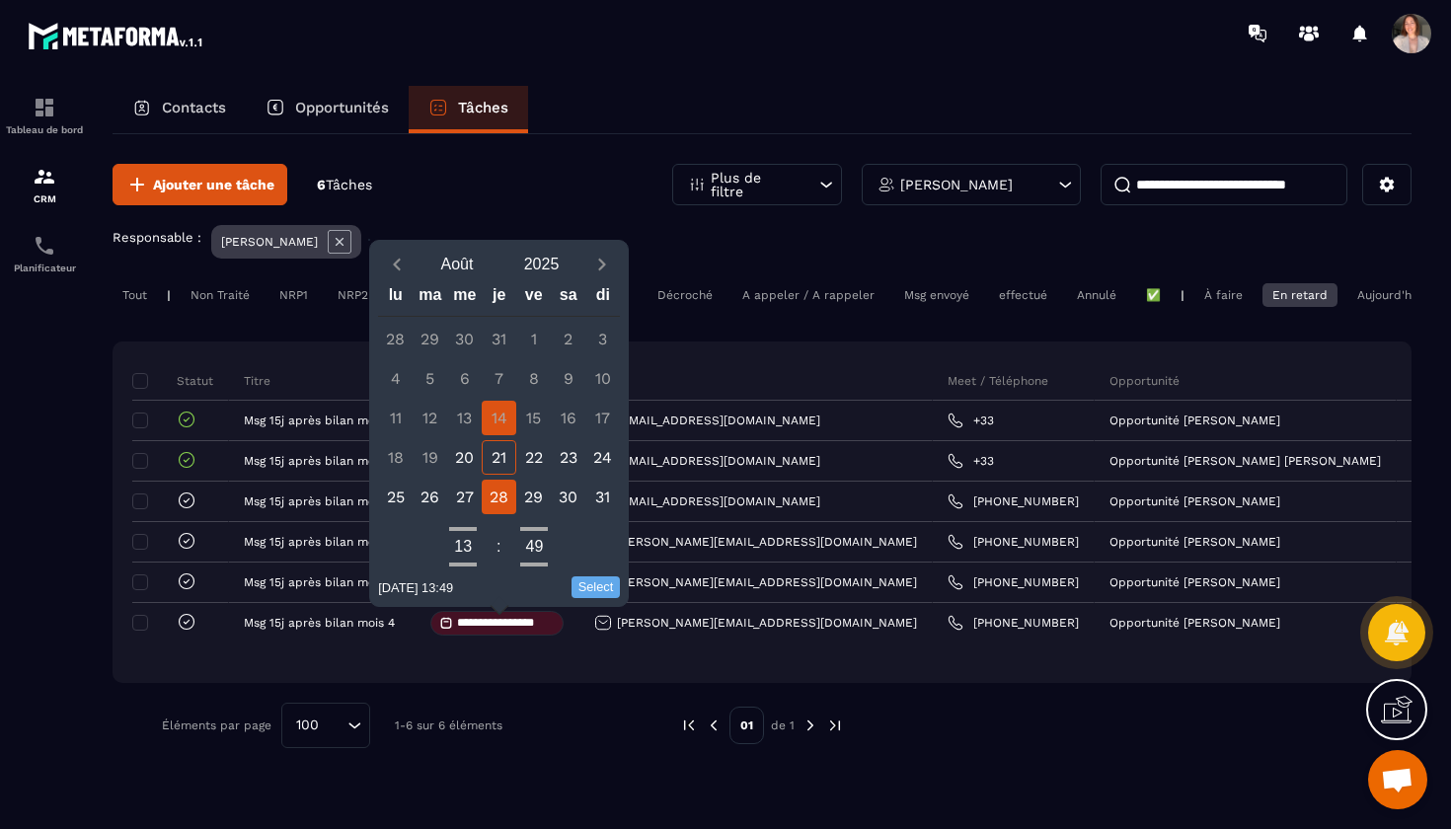
click at [495, 506] on div "28" at bounding box center [499, 497] width 35 height 35
click at [581, 583] on button "Select" at bounding box center [595, 587] width 49 height 22
type input "**********"
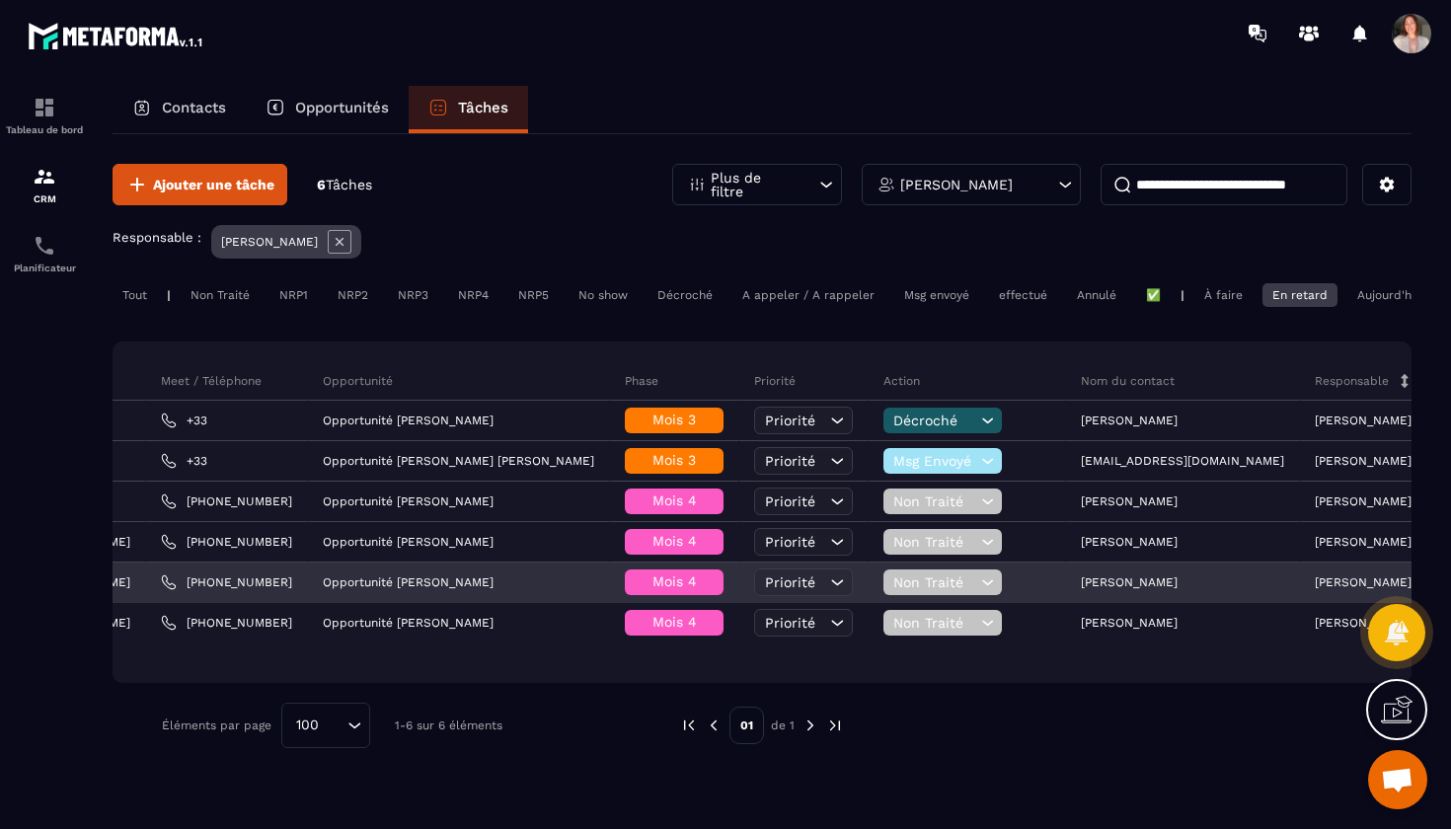
scroll to position [0, 798]
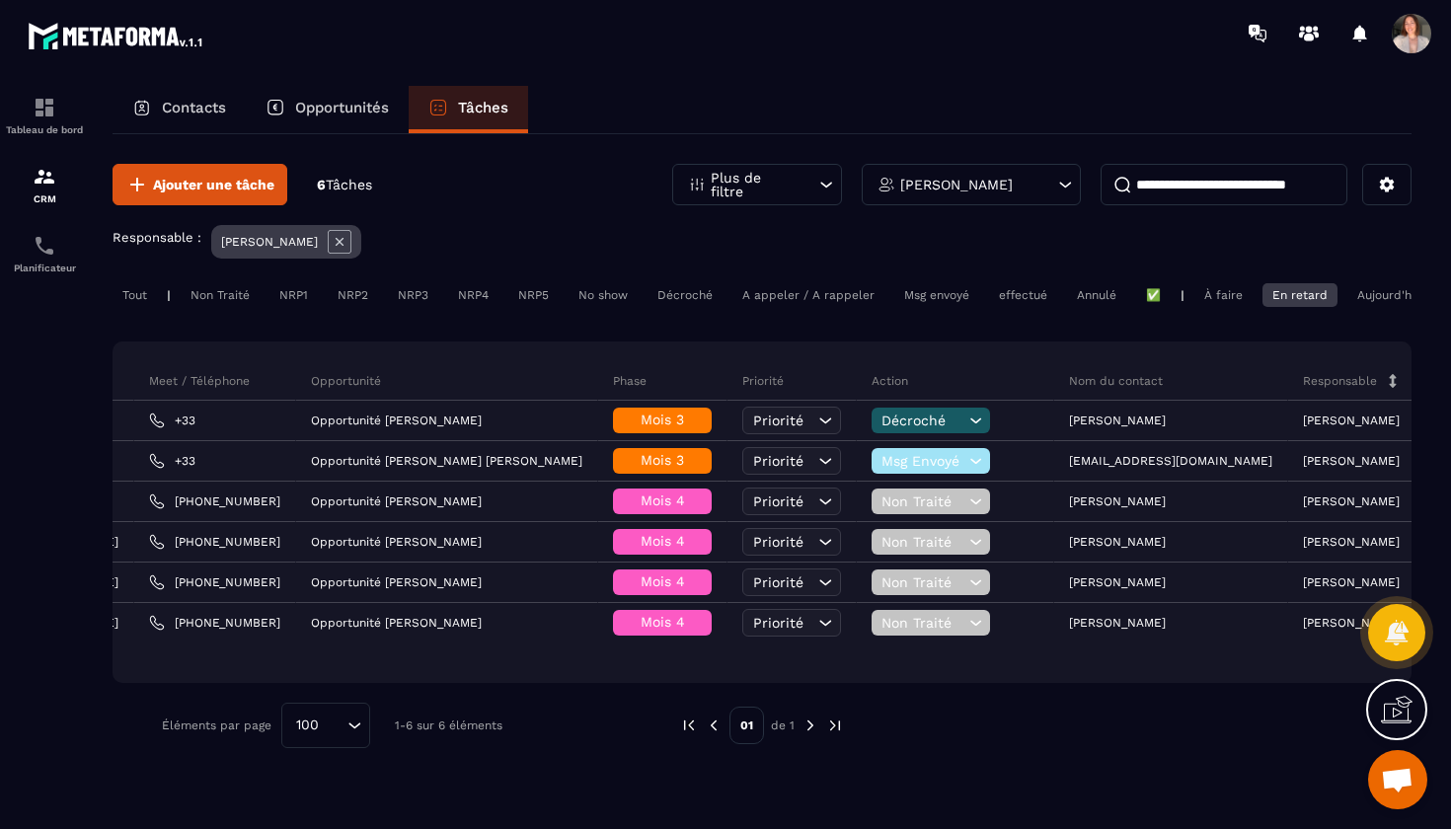
click at [1441, 300] on div "À faire" at bounding box center [1472, 295] width 63 height 24
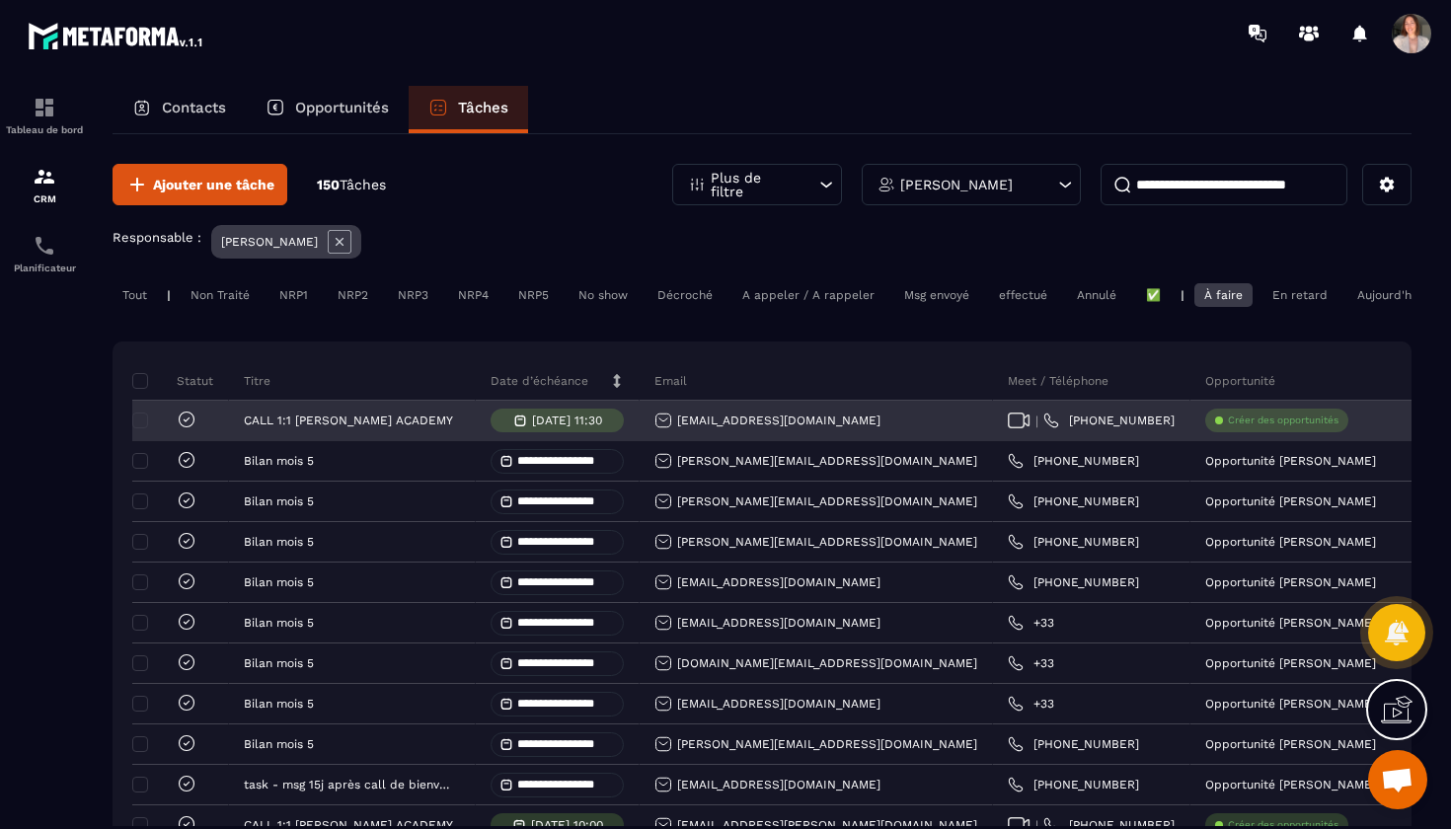
scroll to position [0, 0]
click at [190, 424] on icon at bounding box center [187, 420] width 20 height 20
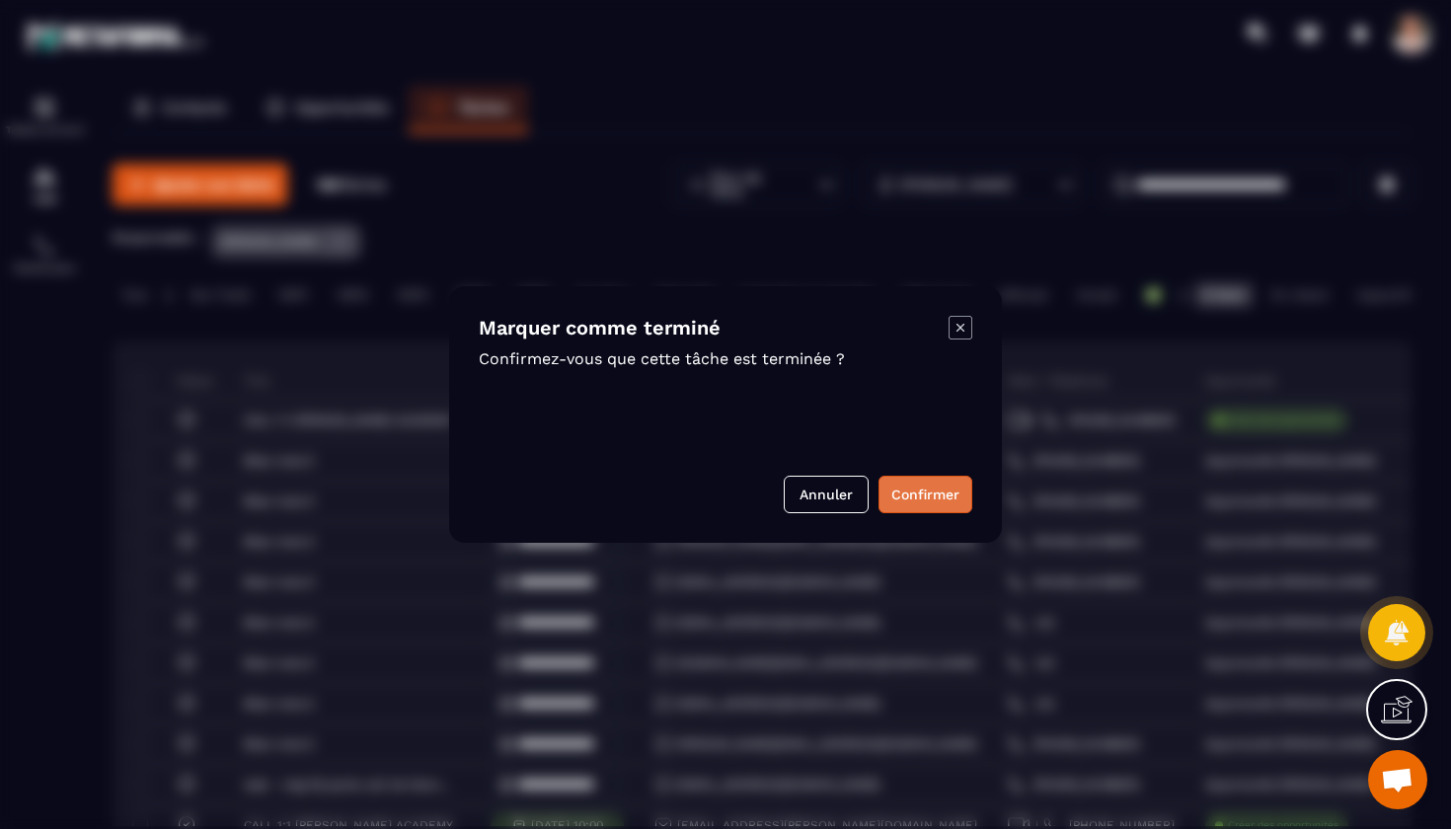
click at [933, 494] on button "Confirmer" at bounding box center [925, 494] width 94 height 37
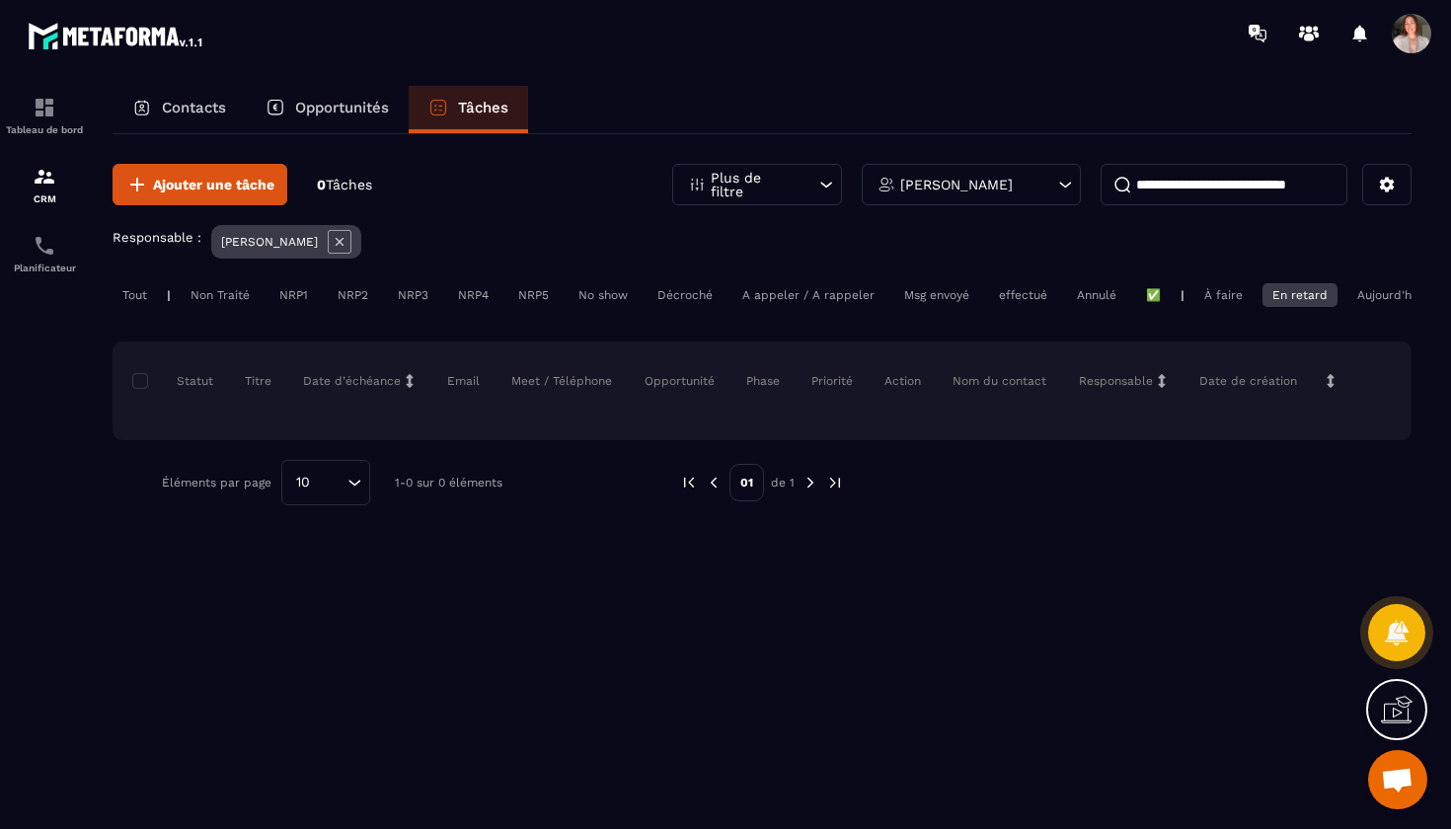
click at [1147, 297] on div "✅" at bounding box center [1153, 295] width 35 height 24
click at [1441, 303] on div "À faire" at bounding box center [1472, 295] width 63 height 24
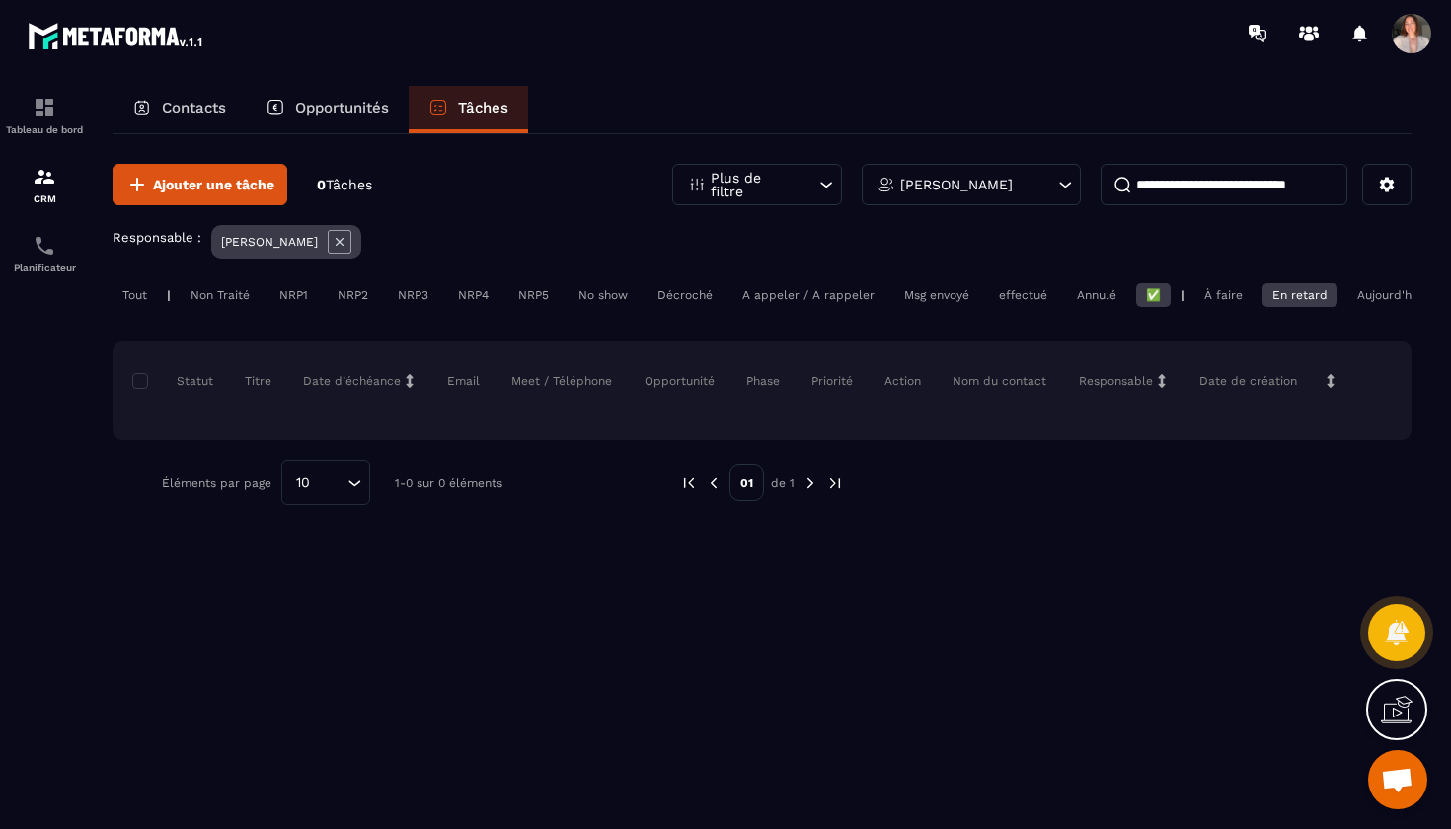
click at [352, 112] on p "Opportunités" at bounding box center [342, 108] width 94 height 18
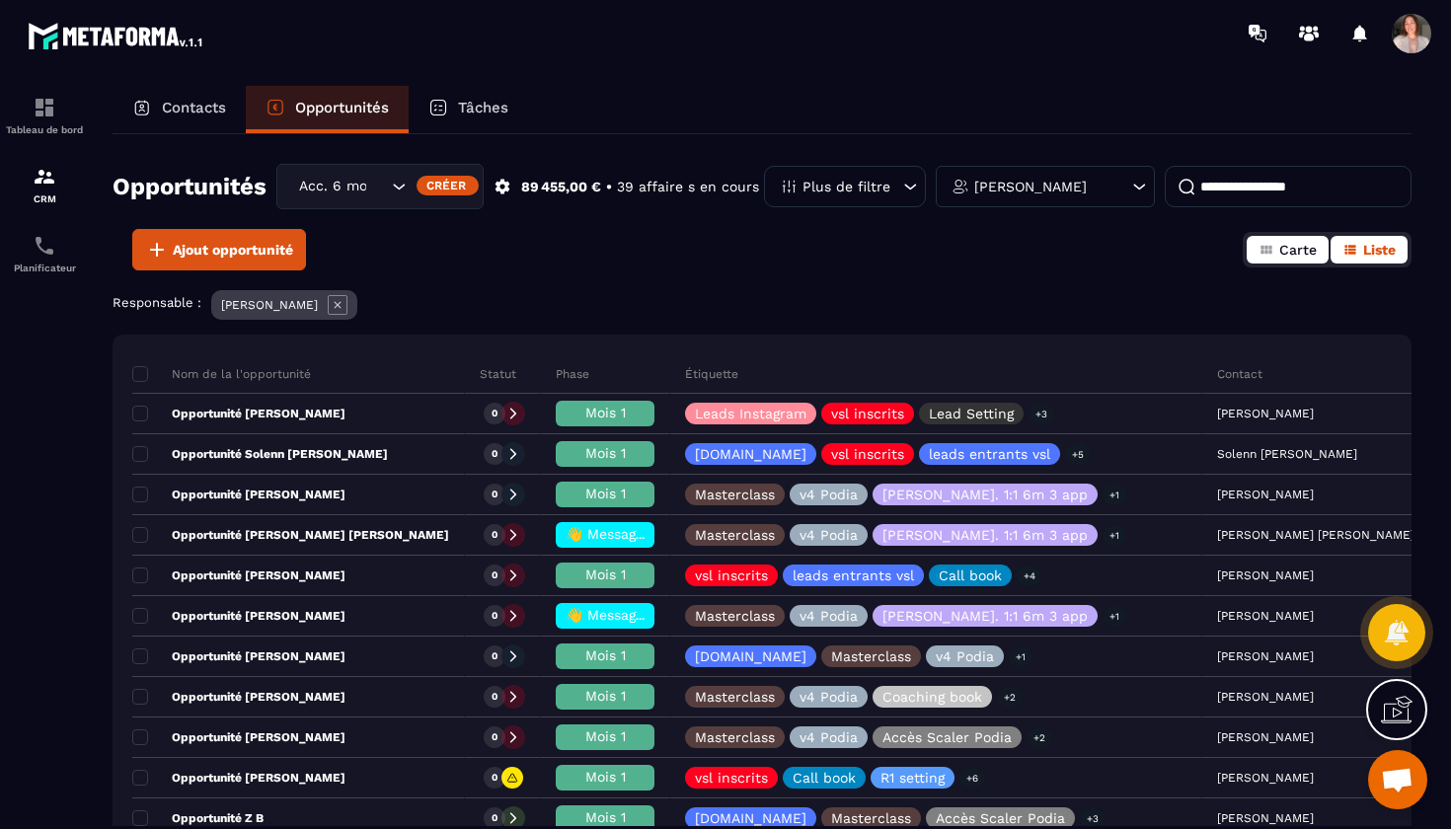
click at [1287, 254] on span "Carte" at bounding box center [1297, 250] width 37 height 16
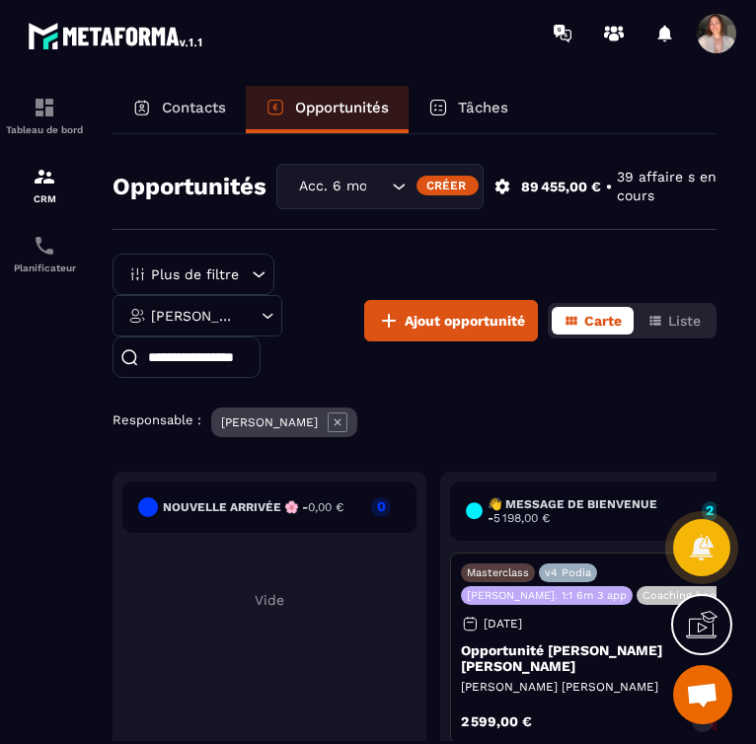
click at [750, 317] on section "Tableau de bord CRM Planificateur Contacts Opportunités Tâches Opportunités Acc…" at bounding box center [378, 433] width 756 height 734
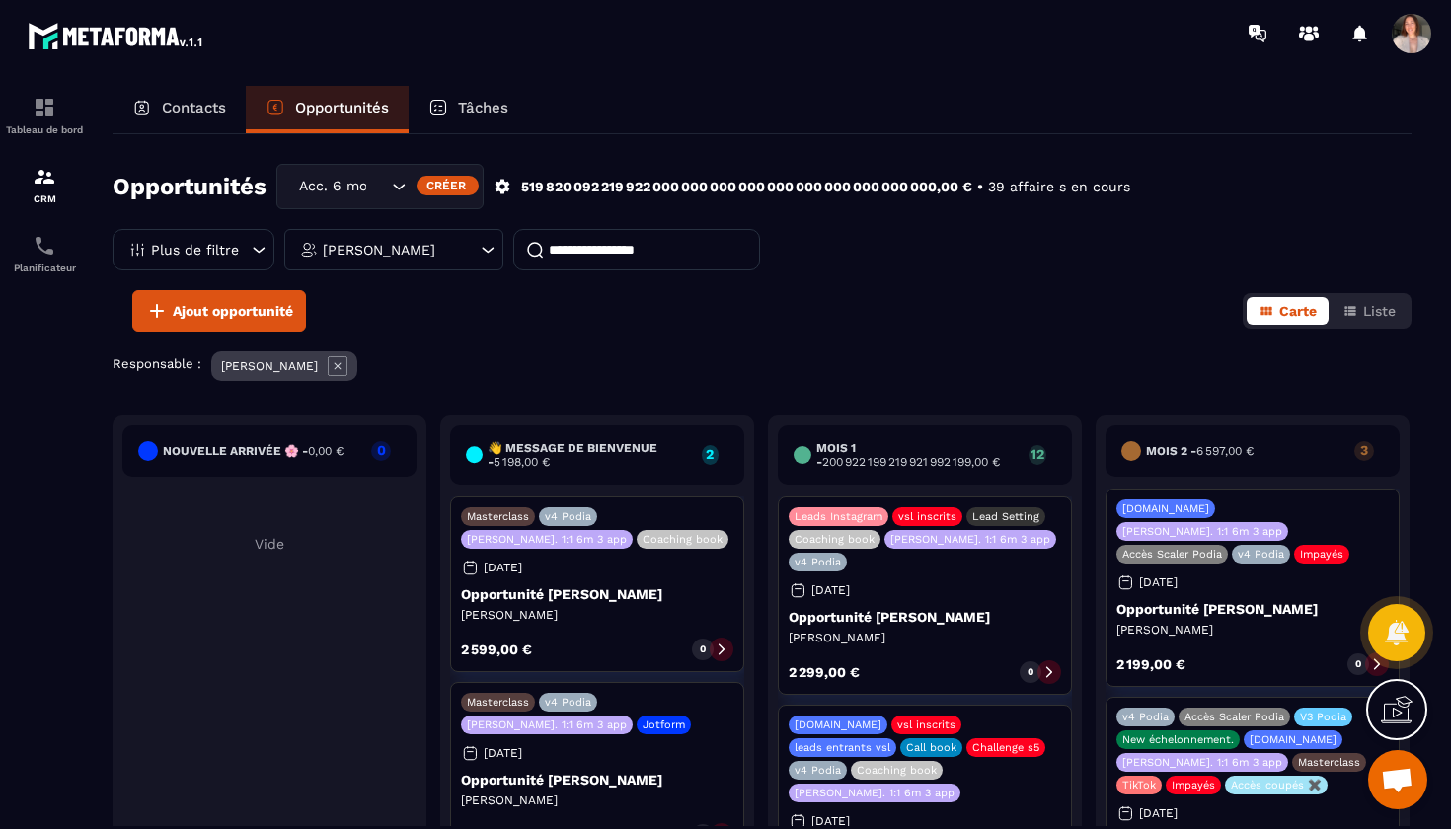
scroll to position [84, 0]
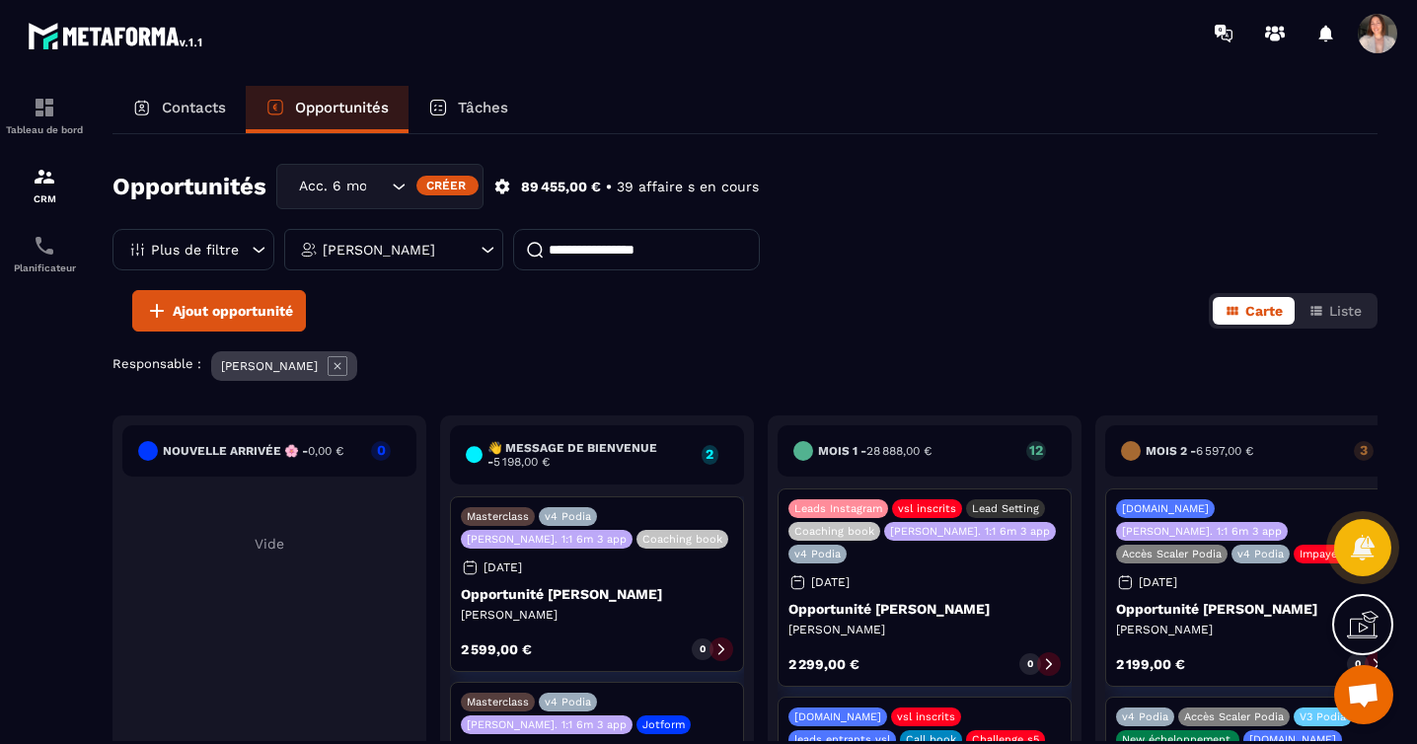
scroll to position [84, 0]
